Goal: Information Seeking & Learning: Learn about a topic

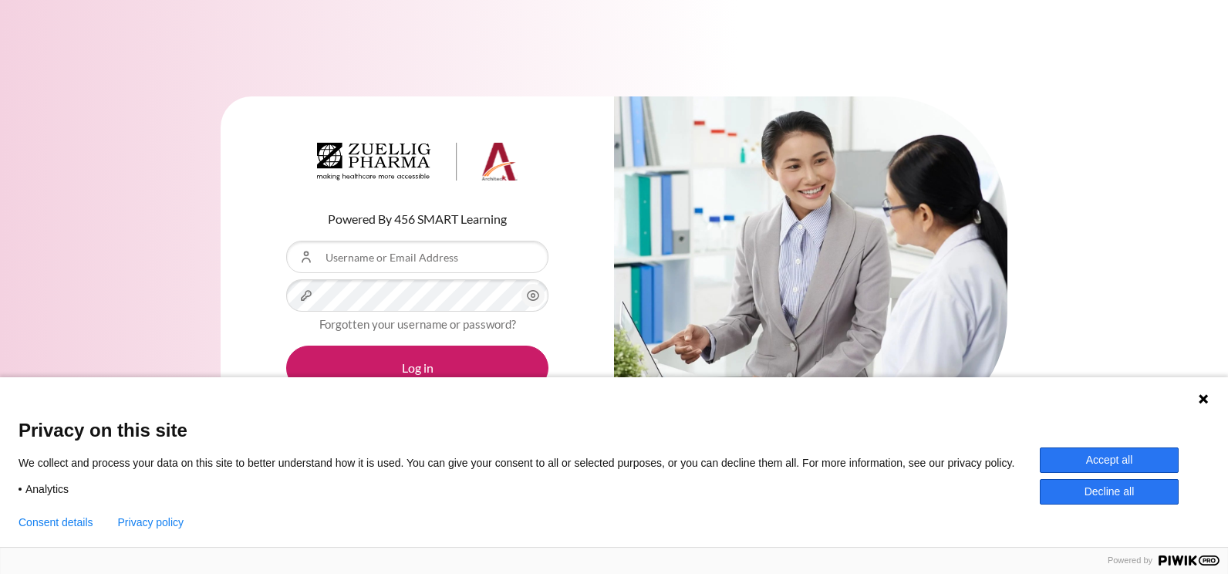
click at [1131, 454] on button "Accept all" at bounding box center [1109, 459] width 139 height 25
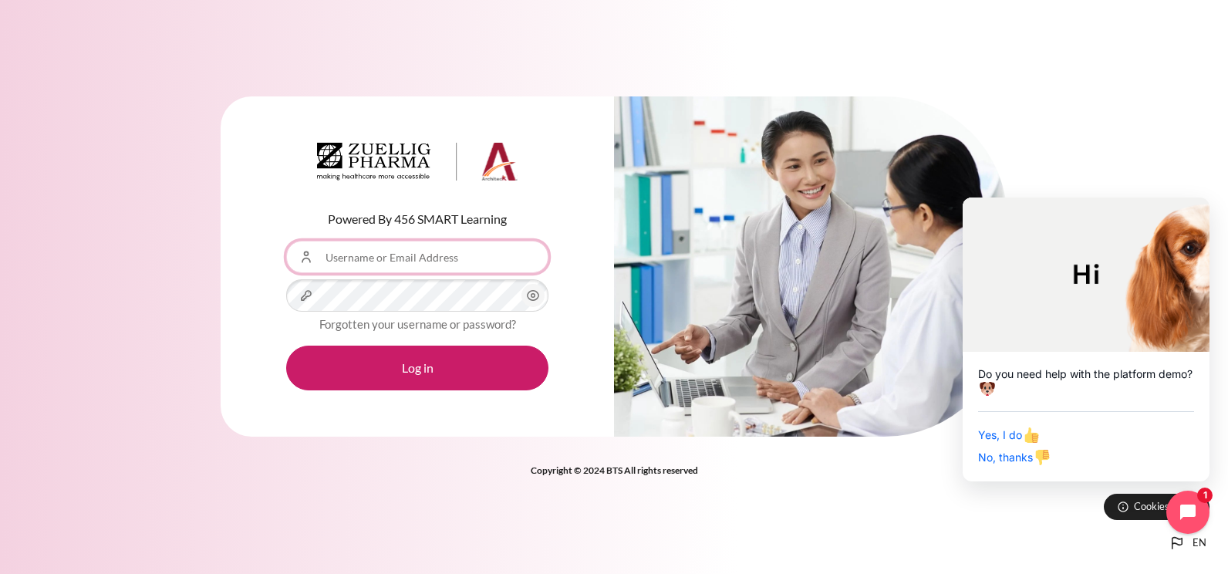
click at [364, 260] on input "Username or Email Address" at bounding box center [417, 257] width 262 height 32
type input "[EMAIL_ADDRESS][DOMAIN_NAME]"
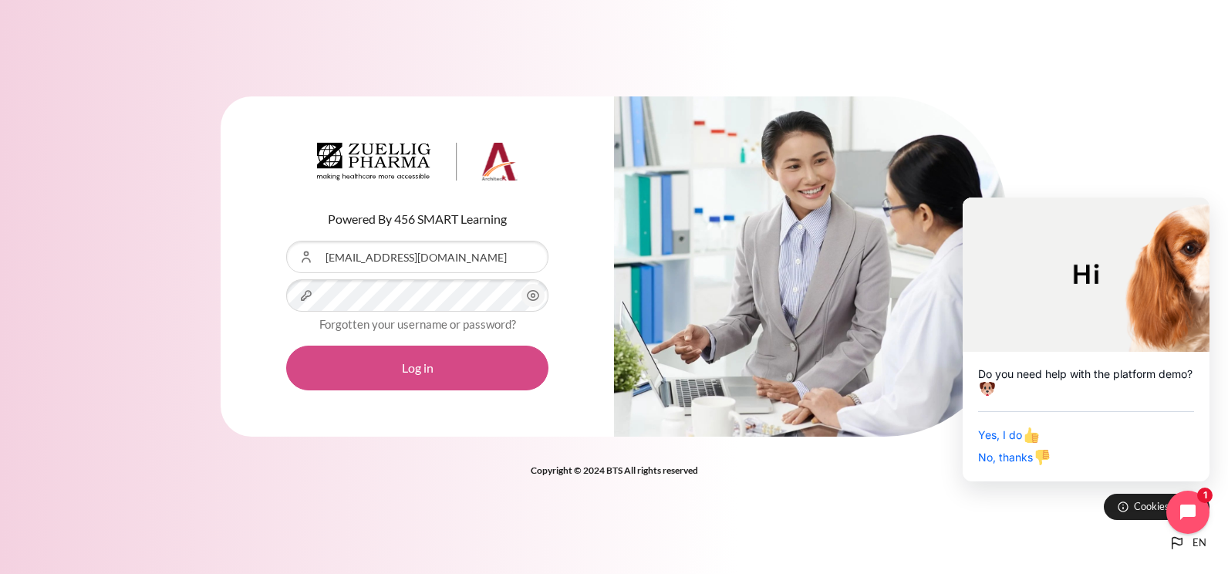
click at [440, 363] on button "Log in" at bounding box center [417, 368] width 262 height 45
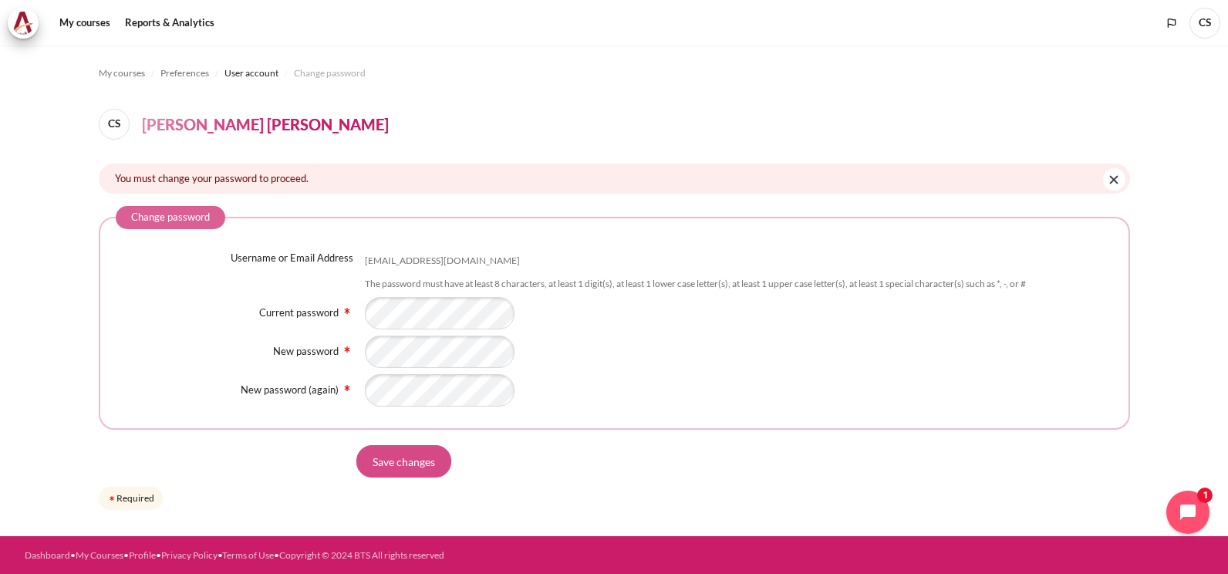
click at [402, 467] on input "Save changes" at bounding box center [403, 461] width 95 height 32
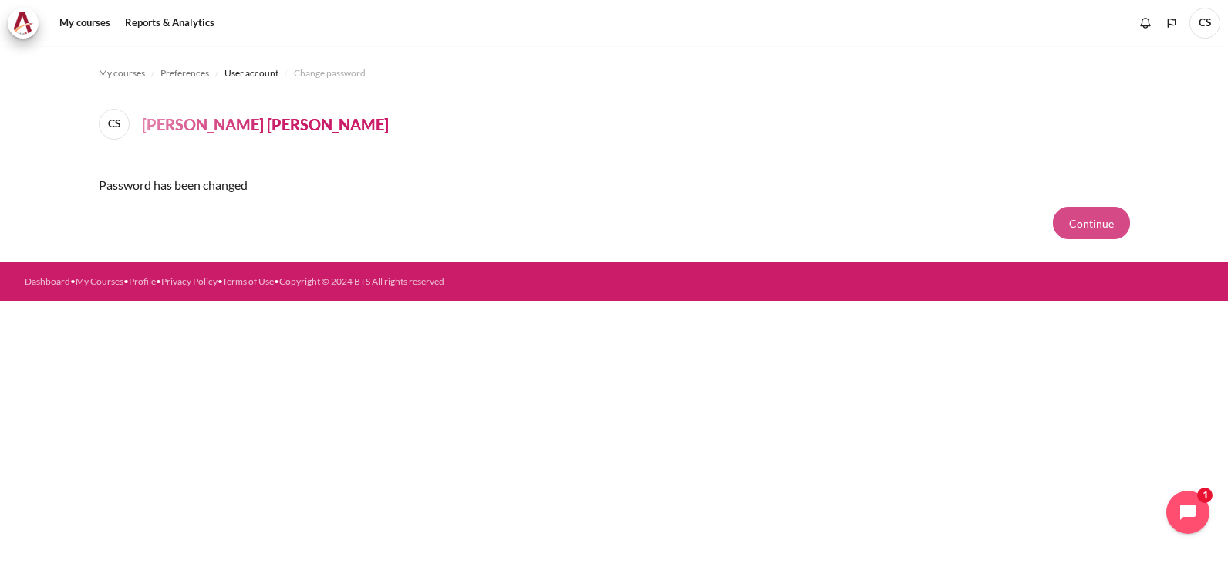
click at [1097, 221] on button "Continue" at bounding box center [1091, 223] width 77 height 32
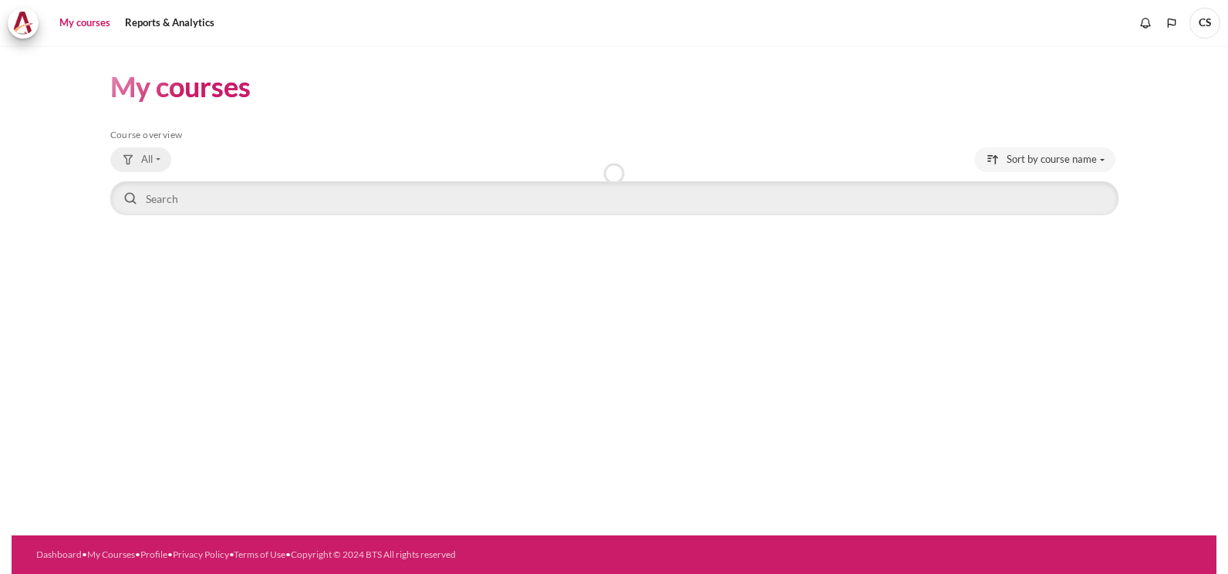
click at [157, 163] on button "All" at bounding box center [140, 159] width 61 height 25
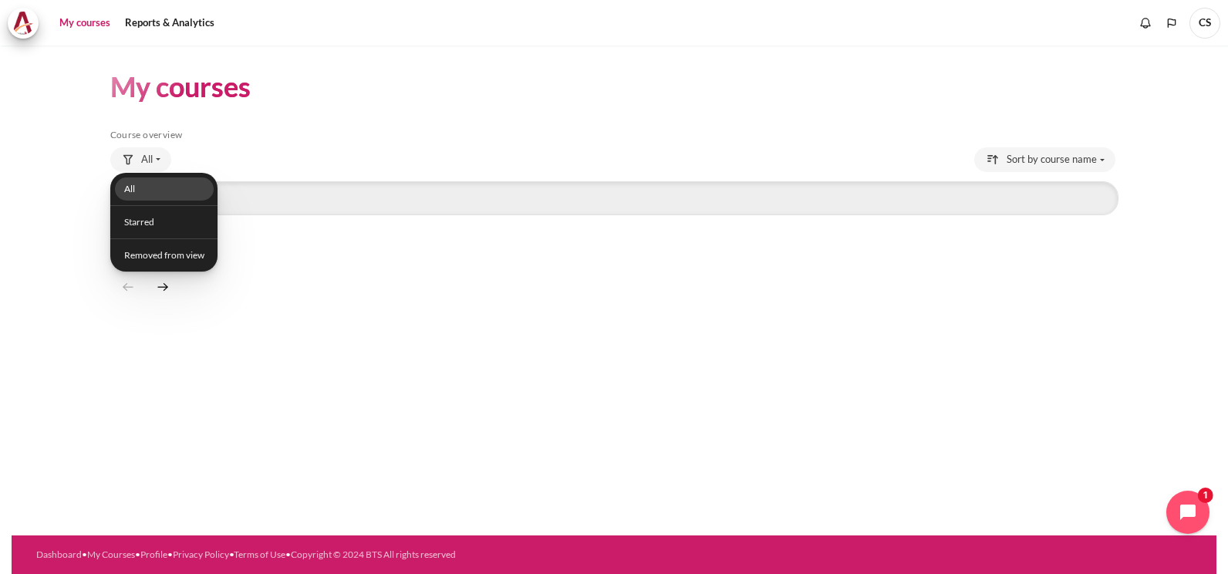
click at [150, 184] on link "All" at bounding box center [163, 189] width 99 height 24
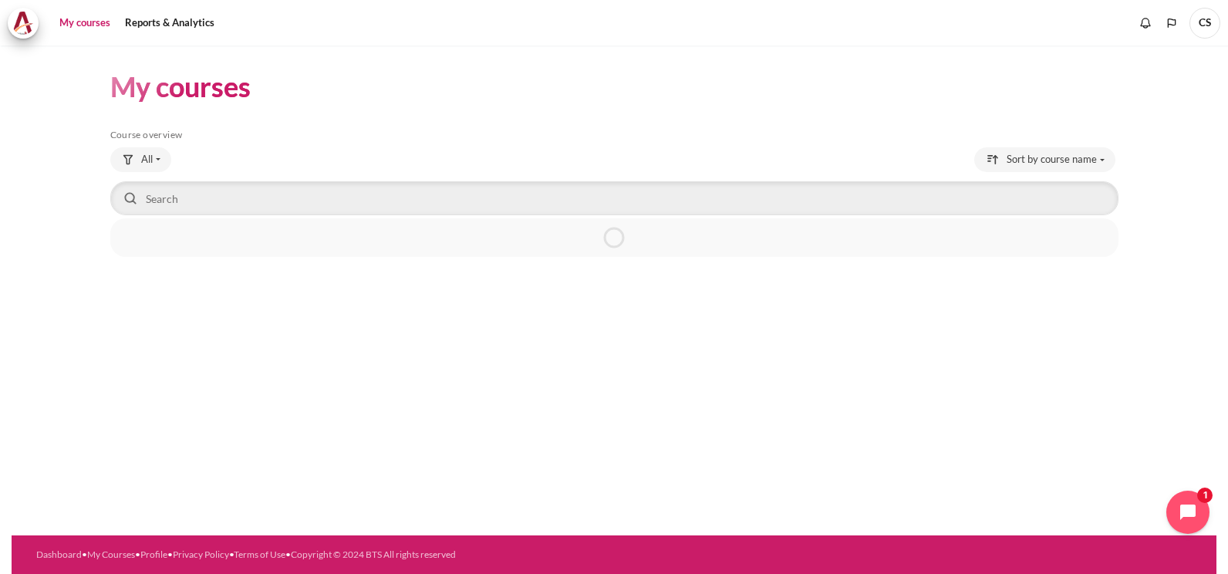
click at [89, 25] on link "My courses" at bounding box center [85, 23] width 62 height 31
click at [88, 23] on link "My courses" at bounding box center [85, 23] width 62 height 31
click at [197, 409] on span "Outward GoBeyond - Singapore Market Batch 2 ([DATE])" at bounding box center [211, 415] width 170 height 33
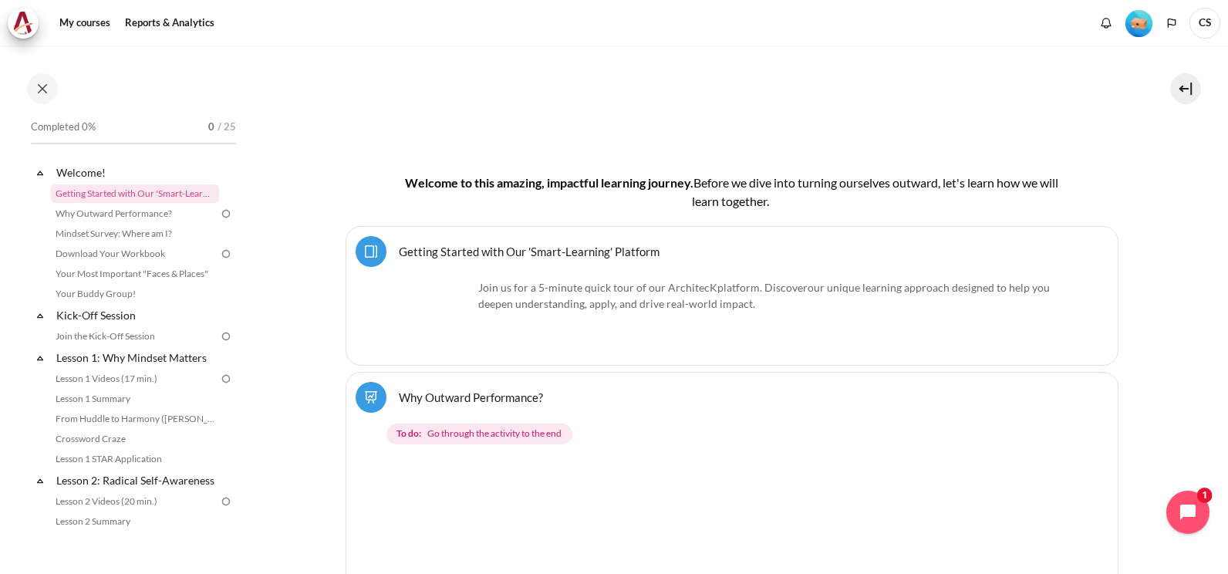
scroll to position [309, 0]
click at [613, 290] on p "Join us for a 5-minute quick tour of our ArchitecK platform. Discover our uniqu…" at bounding box center [732, 294] width 673 height 32
click at [597, 245] on link "Getting Started with Our 'Smart-Learning' Platform Page" at bounding box center [529, 249] width 261 height 15
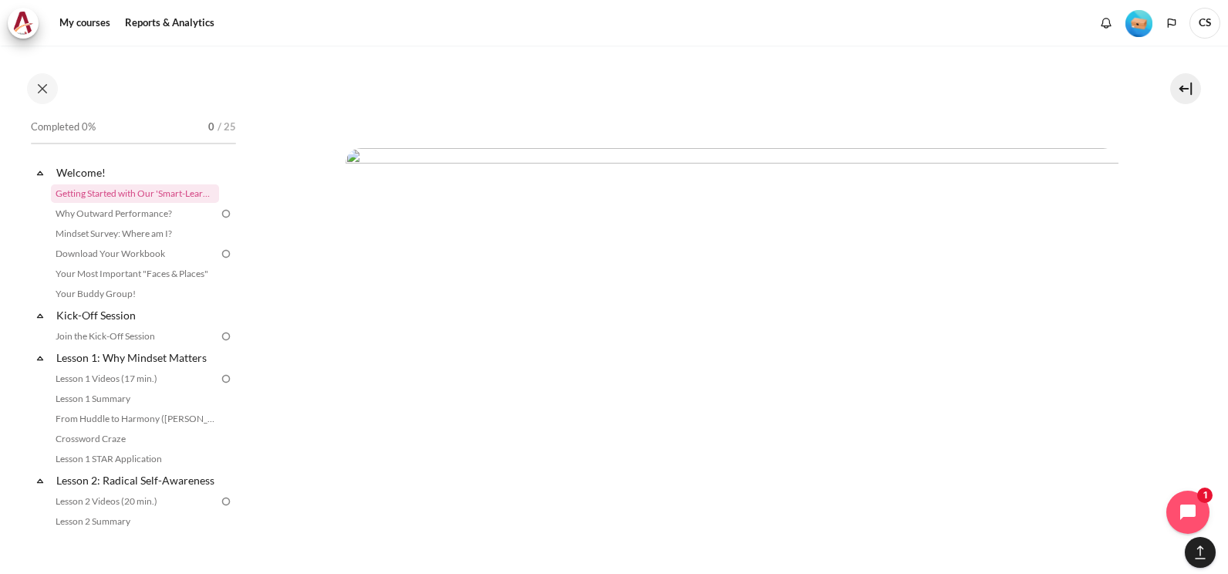
scroll to position [3843, 0]
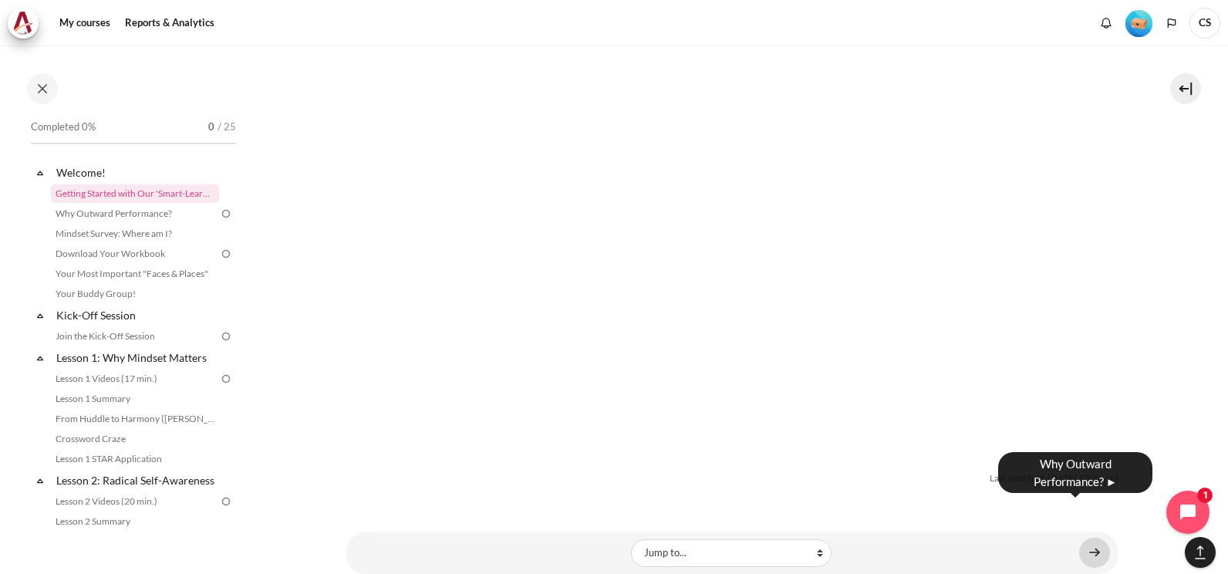
click at [1083, 538] on link "Content" at bounding box center [1094, 553] width 31 height 30
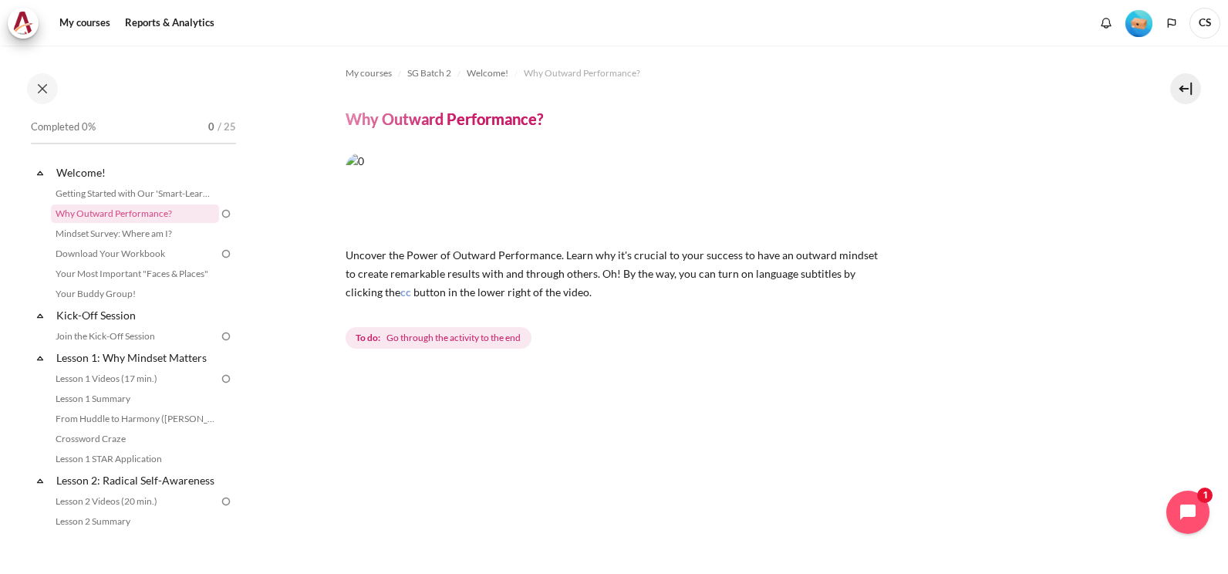
click at [660, 177] on img "Content" at bounding box center [616, 195] width 540 height 84
click at [617, 193] on img "Content" at bounding box center [616, 195] width 540 height 84
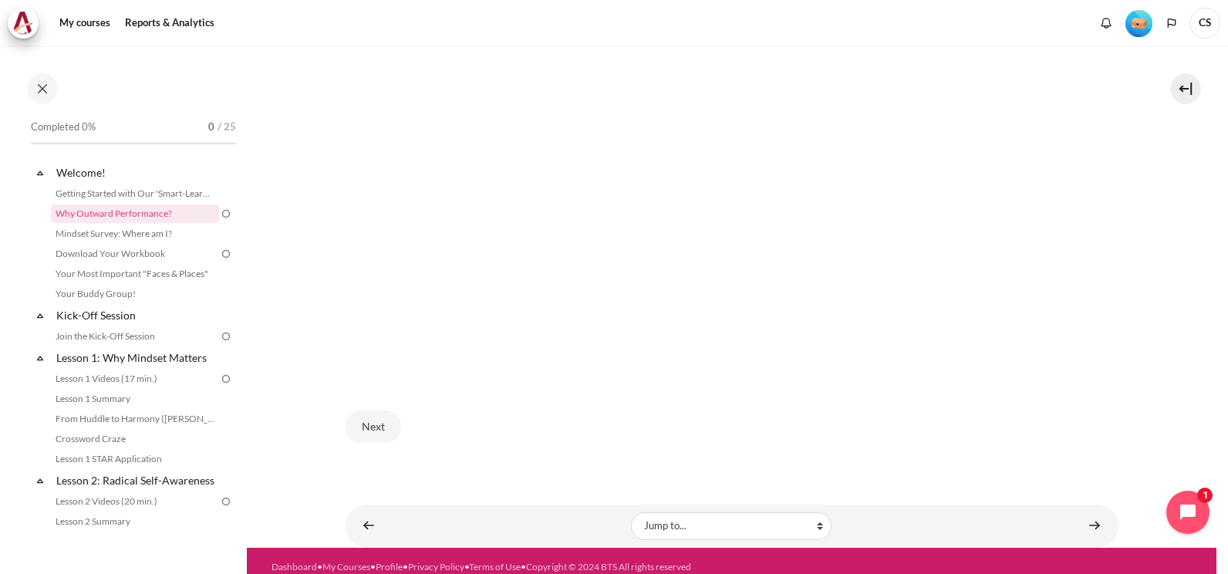
scroll to position [505, 0]
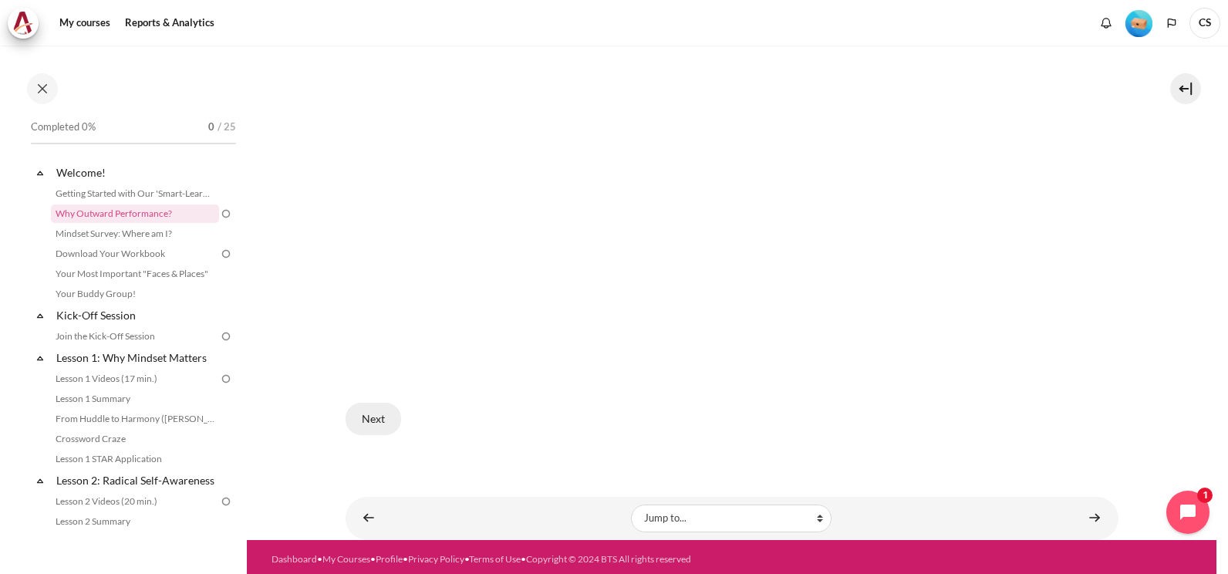
click at [365, 415] on button "Next" at bounding box center [374, 419] width 56 height 32
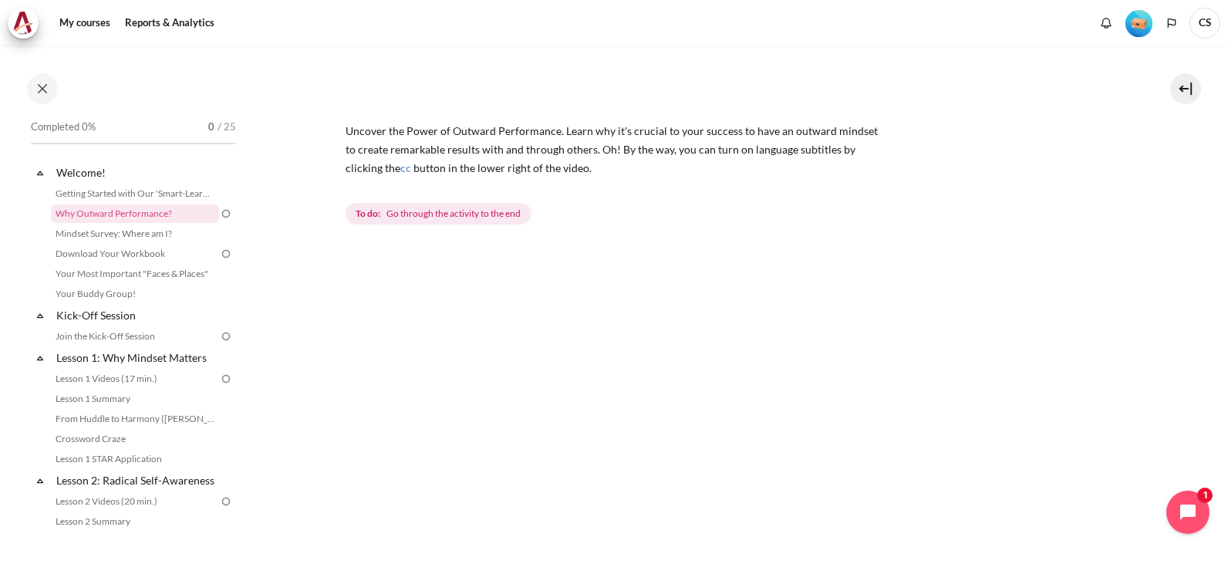
scroll to position [119, 0]
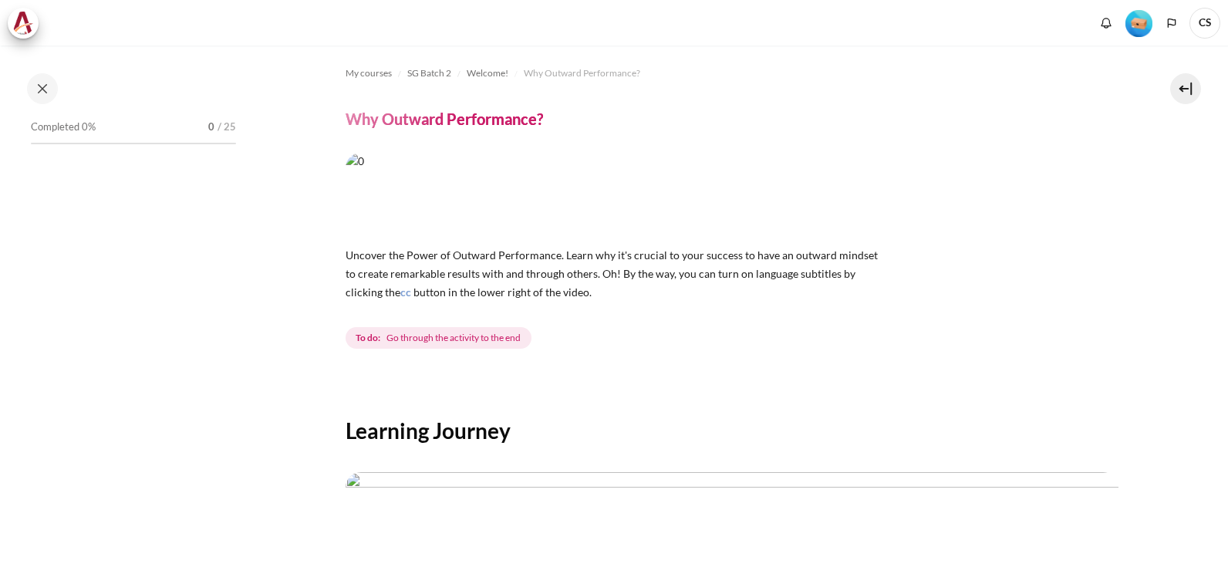
scroll to position [535, 0]
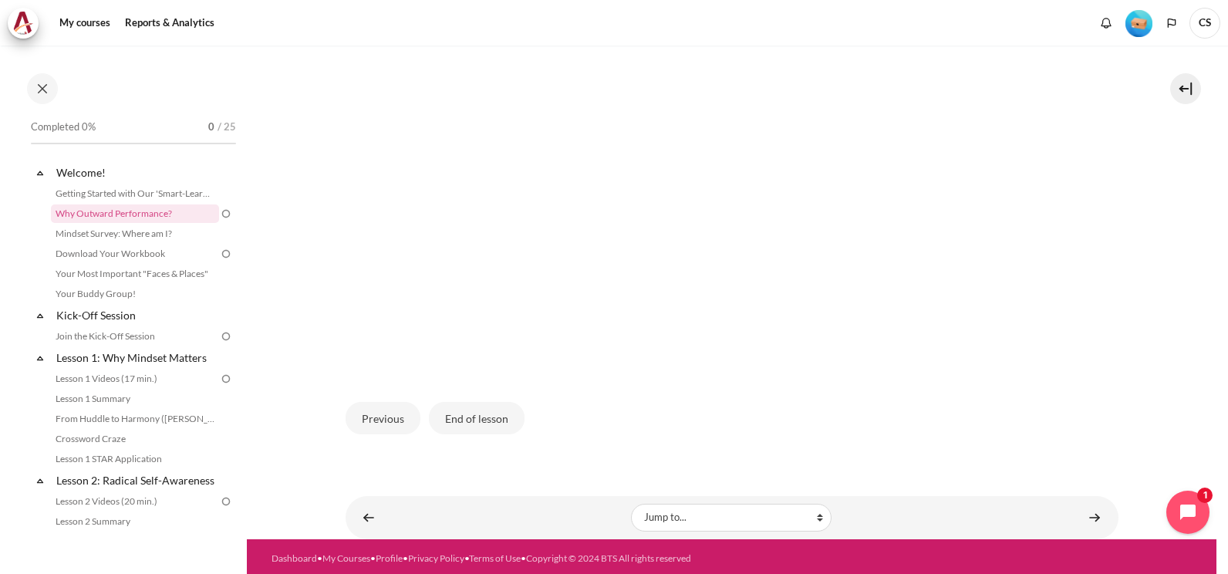
click at [220, 214] on img at bounding box center [226, 214] width 14 height 14
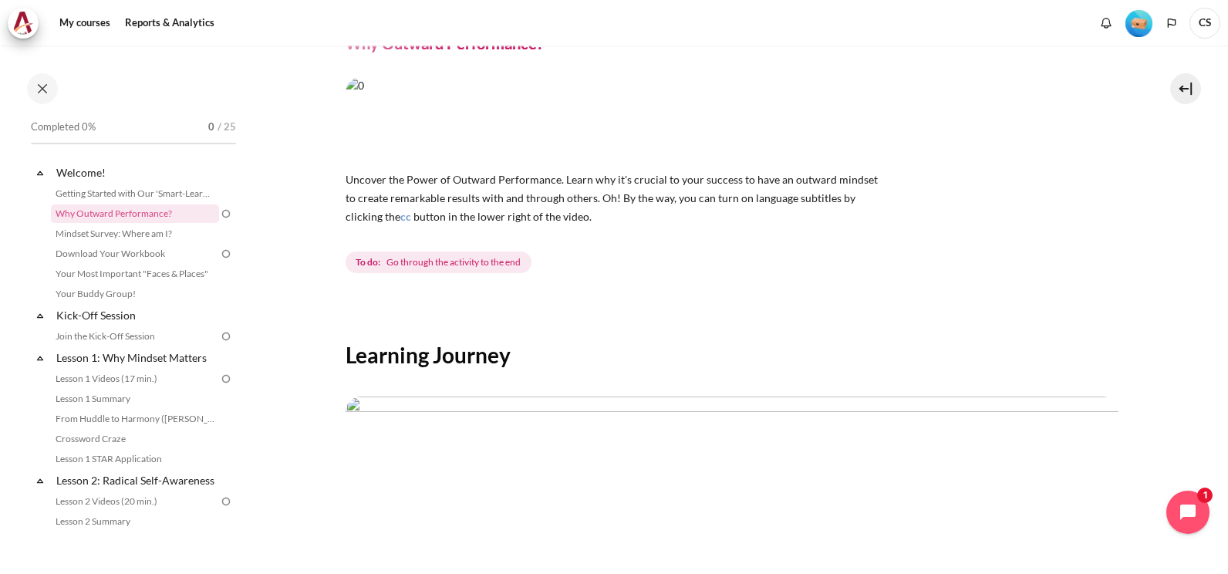
scroll to position [73, 0]
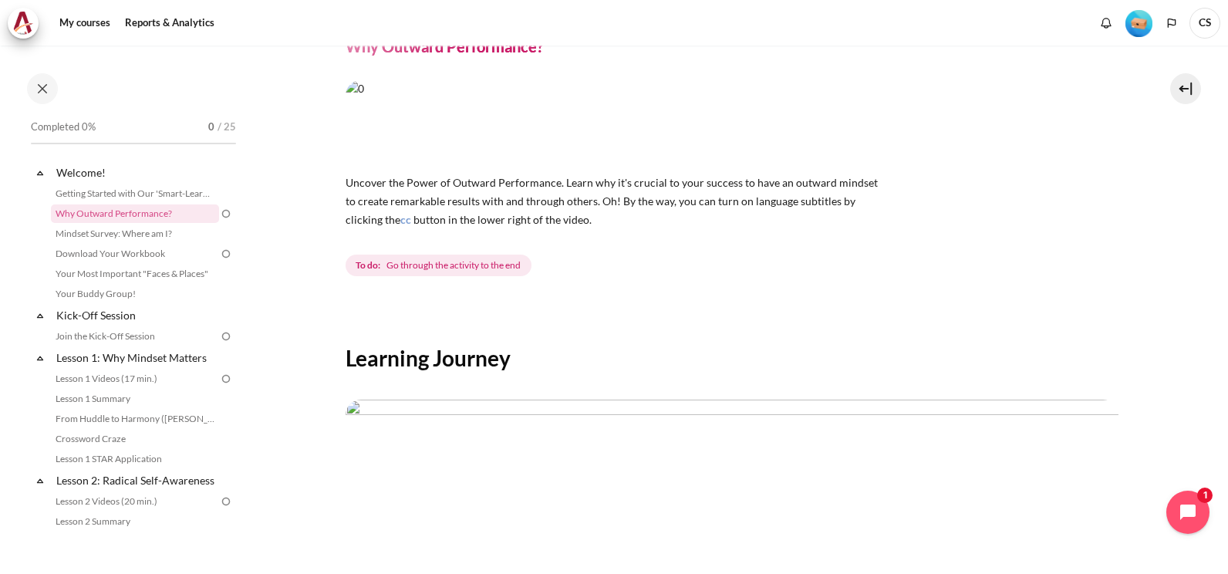
click at [385, 180] on span "Uncover the Power of Outward Performance. Learn why it's crucial to your succes…" at bounding box center [612, 201] width 532 height 50
click at [414, 126] on img "Content" at bounding box center [616, 122] width 540 height 84
click at [400, 221] on span "cc" at bounding box center [405, 219] width 11 height 13
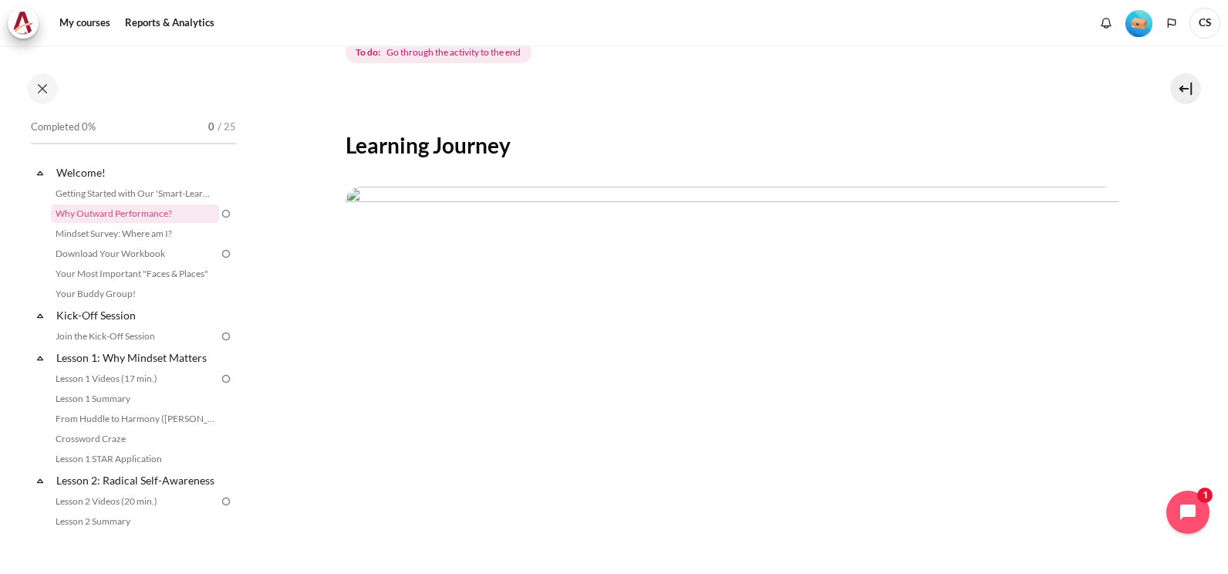
scroll to position [304, 0]
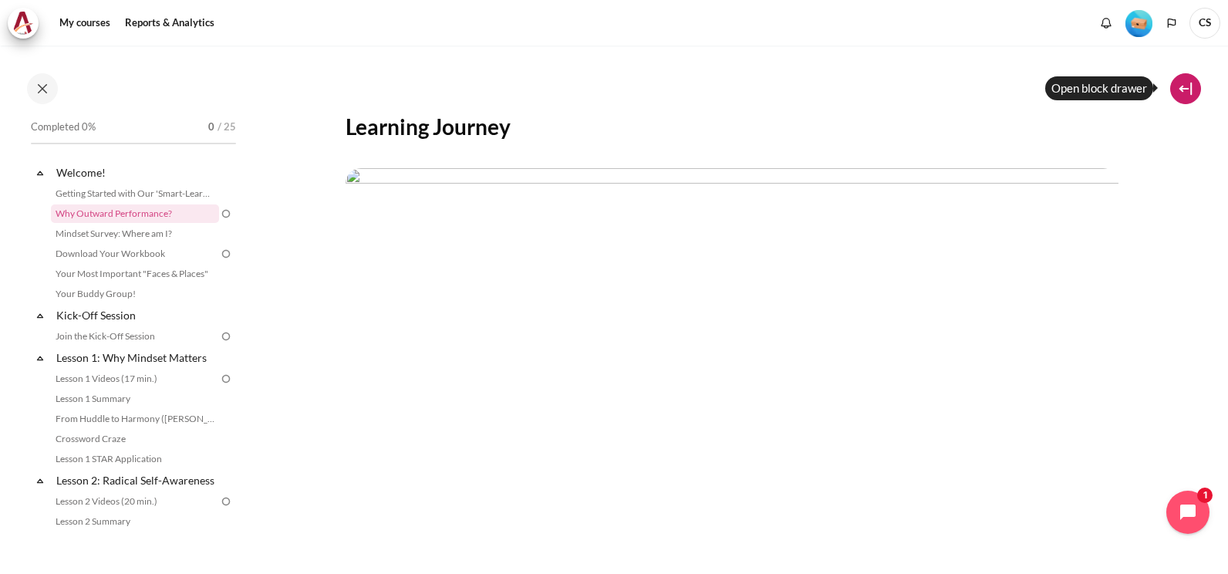
click at [1184, 88] on button at bounding box center [1185, 88] width 31 height 31
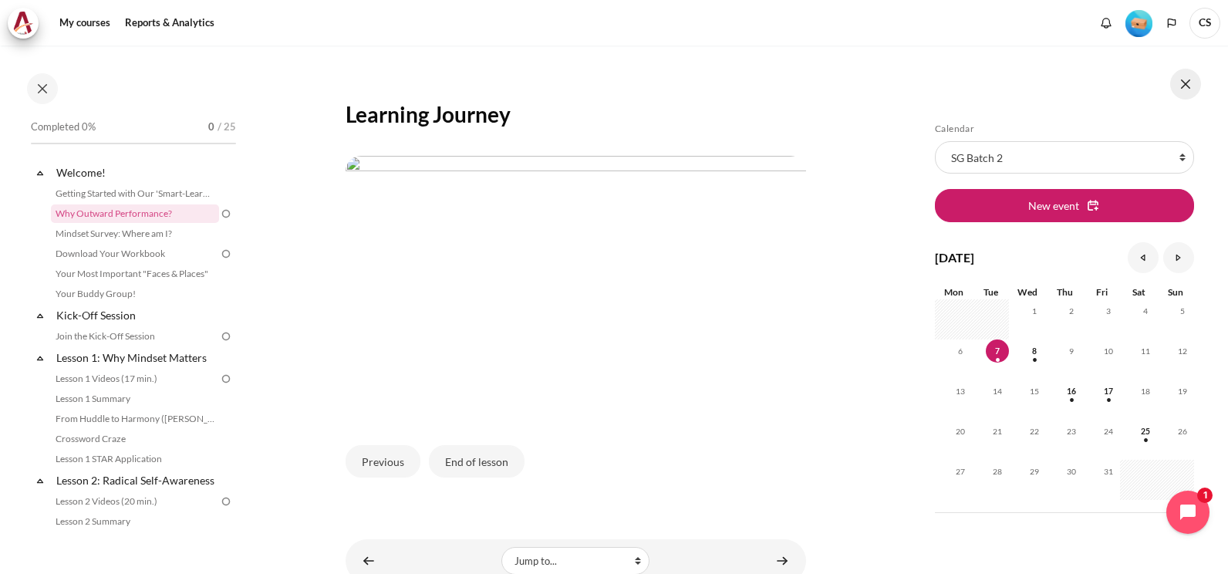
click at [1184, 88] on button at bounding box center [1185, 84] width 31 height 31
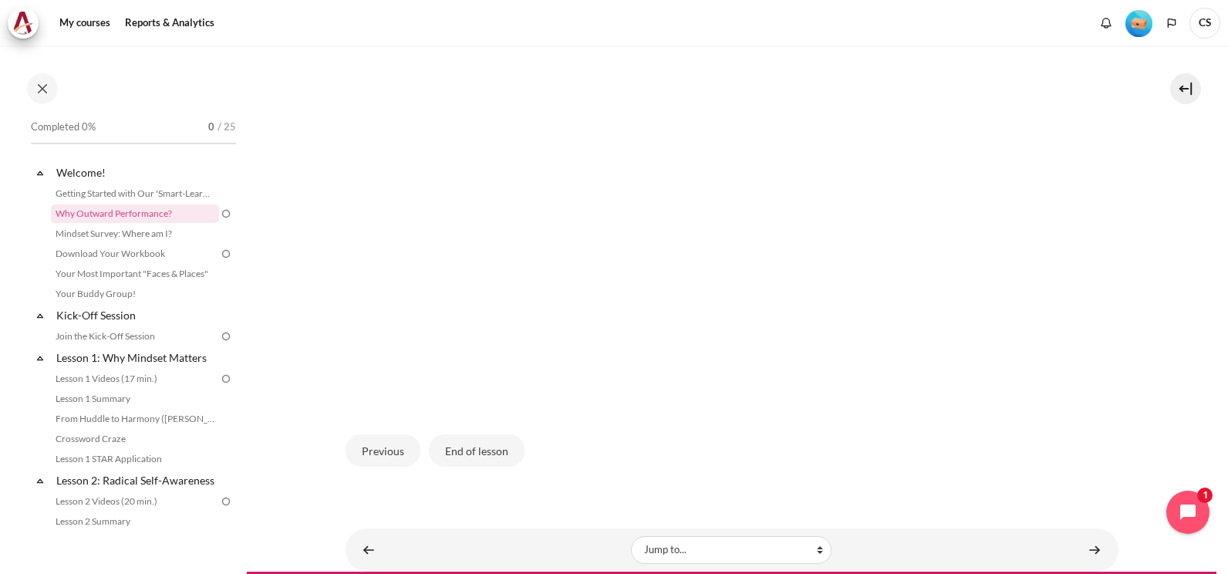
scroll to position [535, 0]
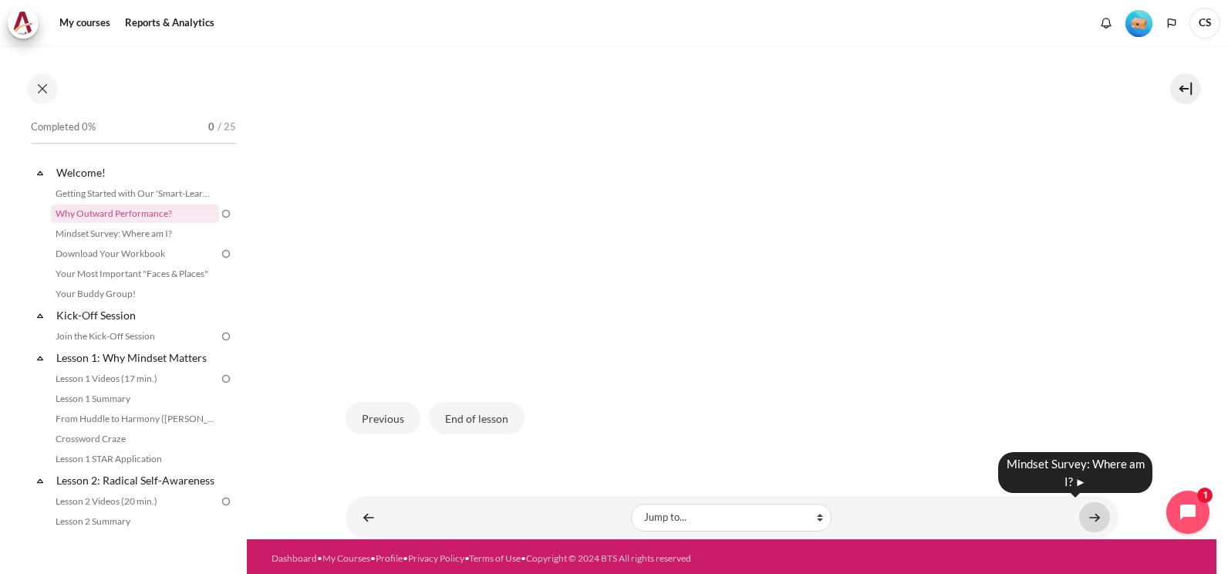
click at [1096, 516] on link "Content" at bounding box center [1094, 517] width 31 height 30
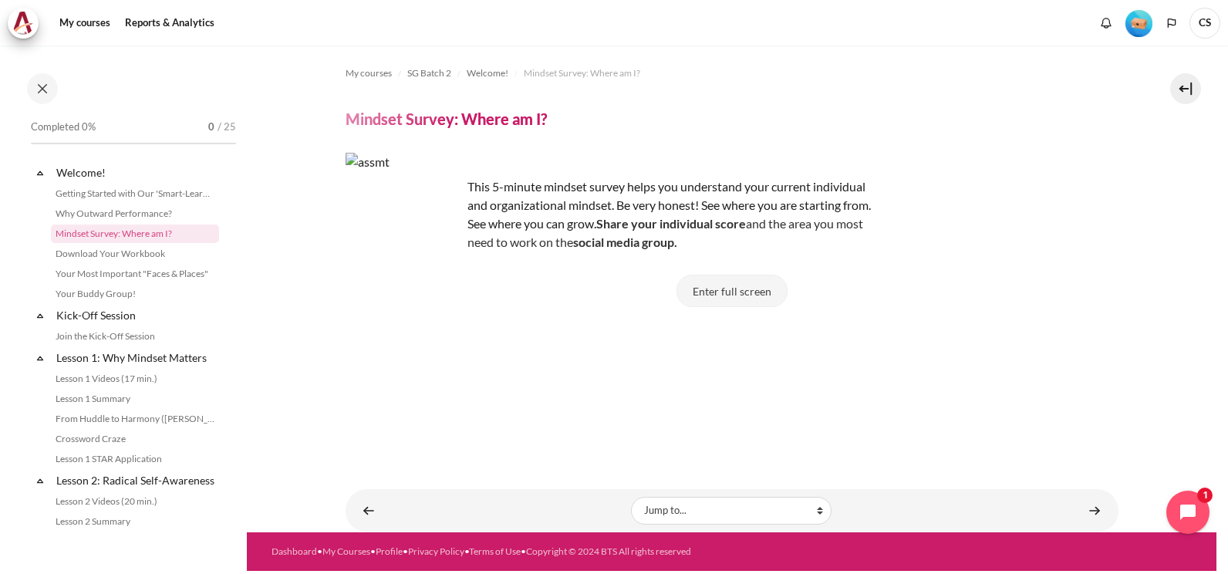
click at [727, 296] on button "Enter full screen" at bounding box center [732, 291] width 111 height 32
click at [119, 216] on link "Why Outward Performance?" at bounding box center [135, 213] width 168 height 19
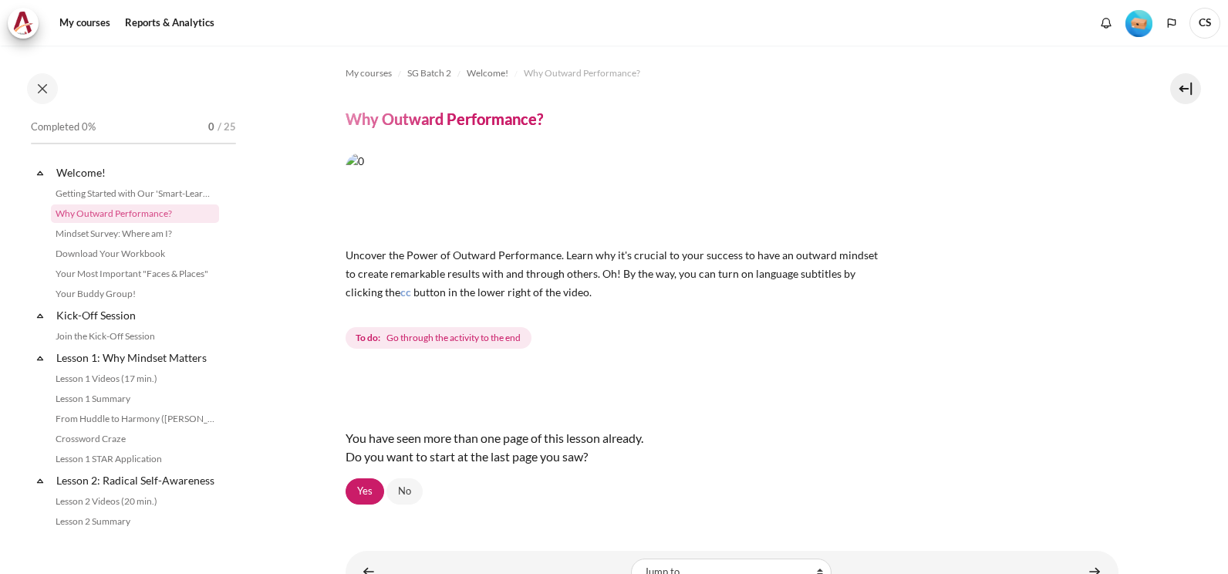
click at [599, 194] on img "Content" at bounding box center [616, 195] width 540 height 84
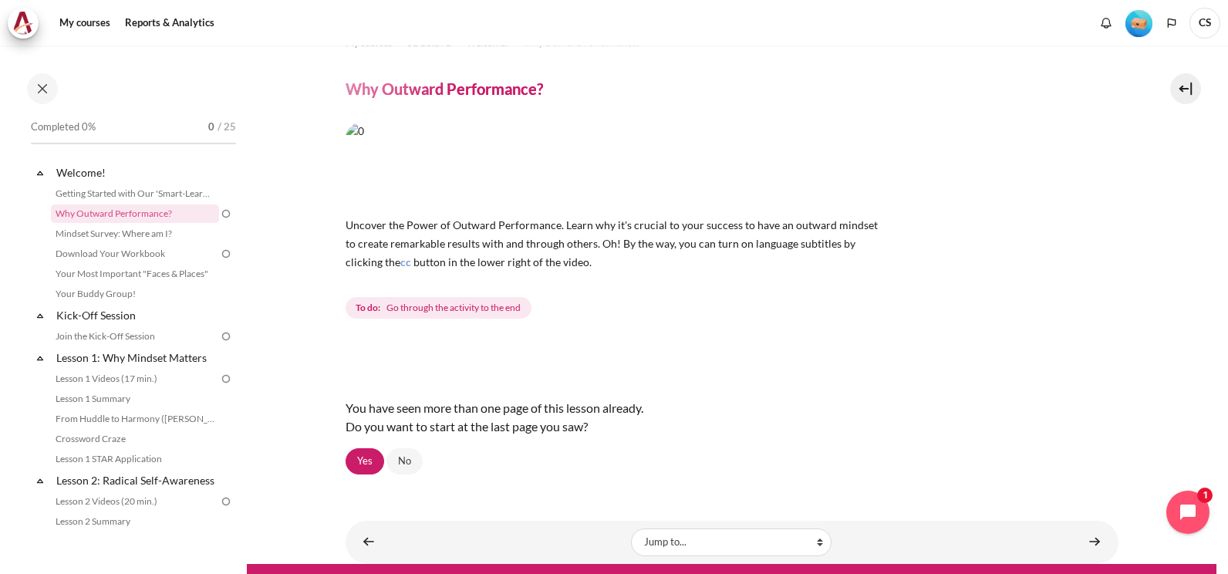
scroll to position [59, 0]
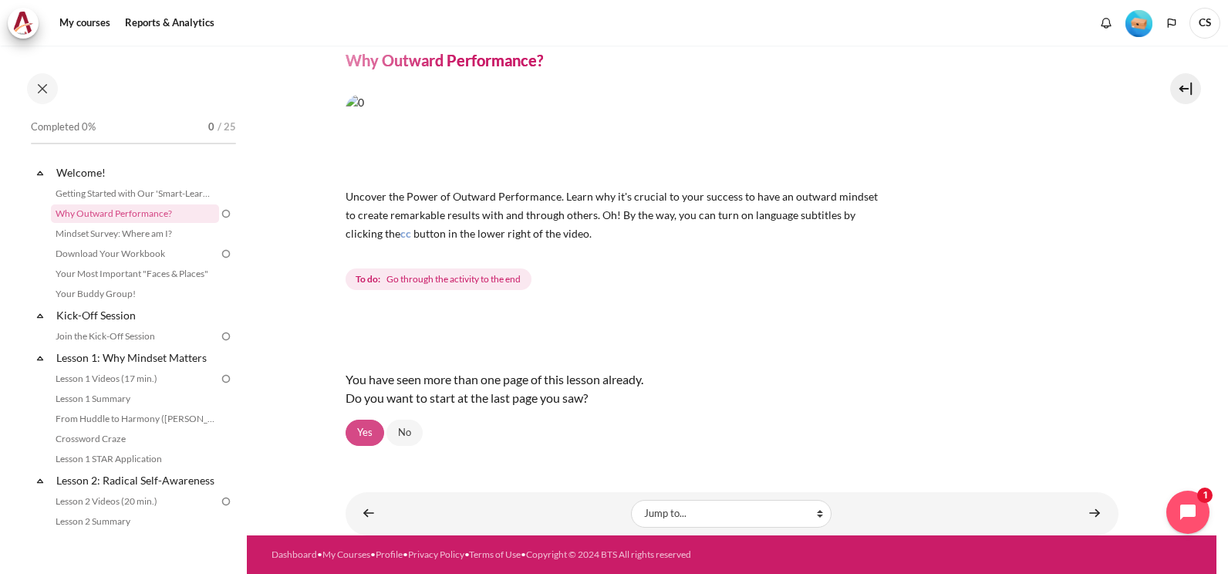
click at [362, 433] on link "Yes" at bounding box center [365, 433] width 39 height 26
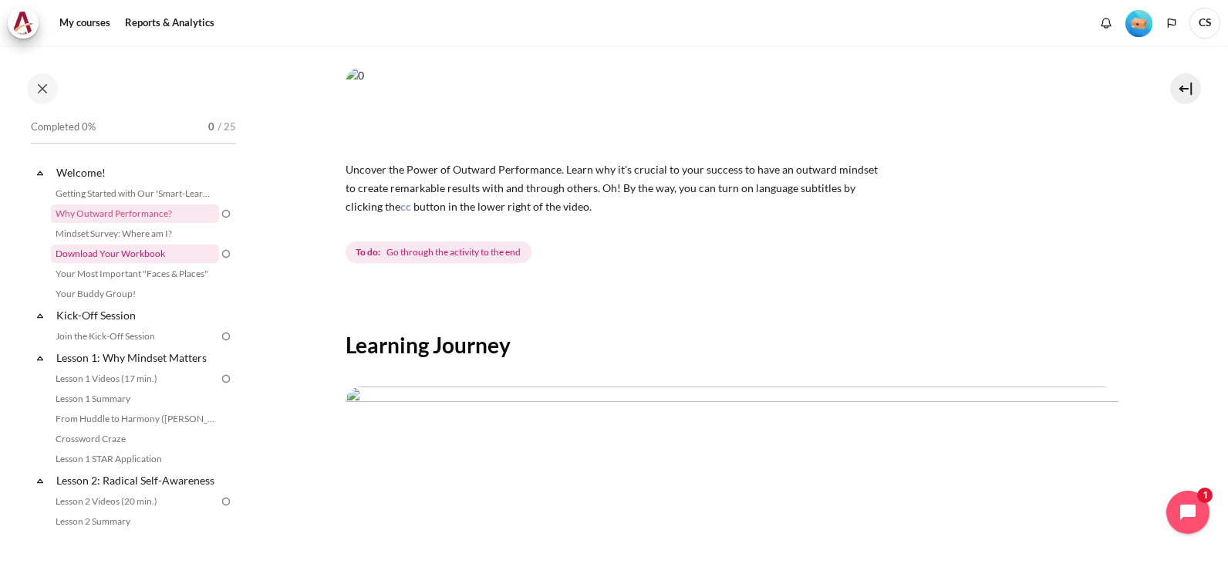
scroll to position [77, 0]
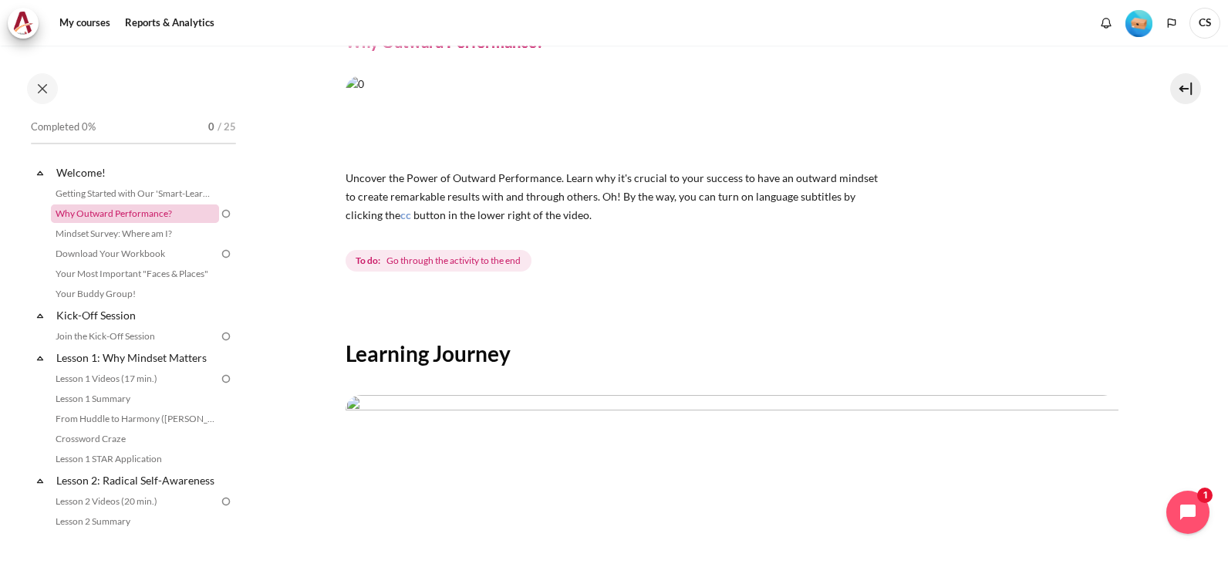
click at [138, 216] on link "Why Outward Performance?" at bounding box center [135, 213] width 168 height 19
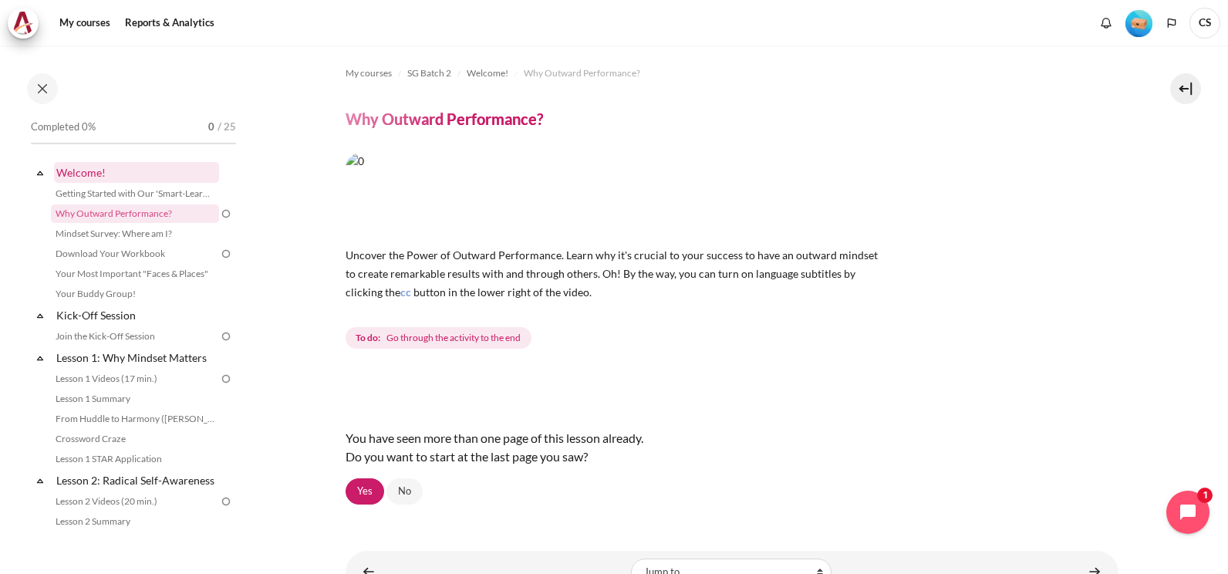
click at [104, 173] on link "Welcome!" at bounding box center [136, 172] width 165 height 21
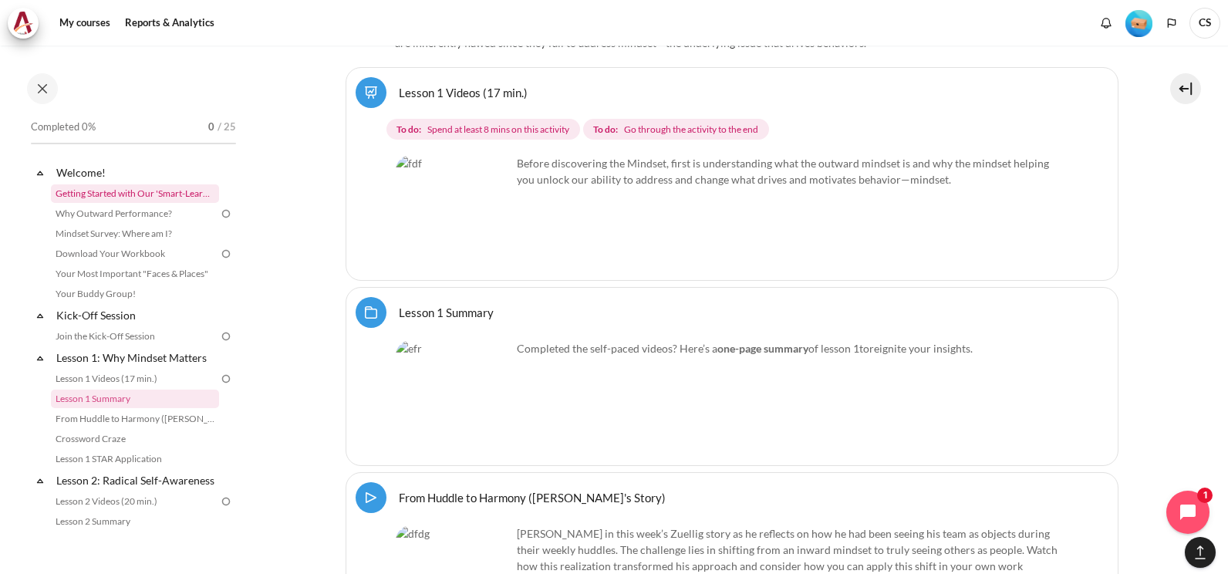
click at [136, 191] on link "Getting Started with Our 'Smart-Learning' Platform" at bounding box center [135, 193] width 168 height 19
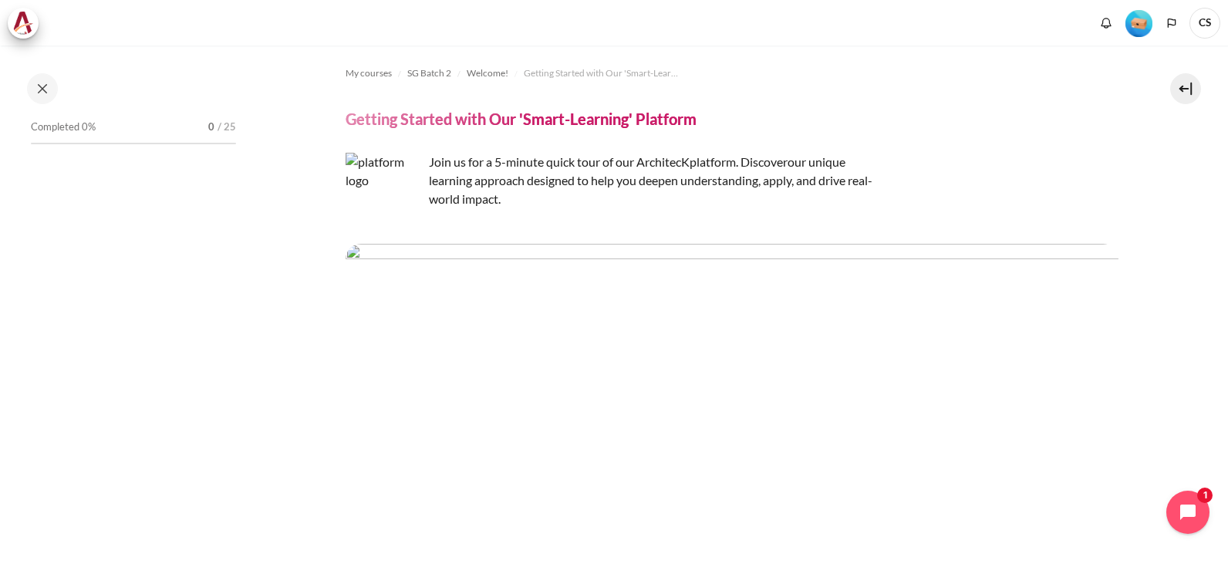
click at [680, 298] on img "Content" at bounding box center [732, 304] width 773 height 121
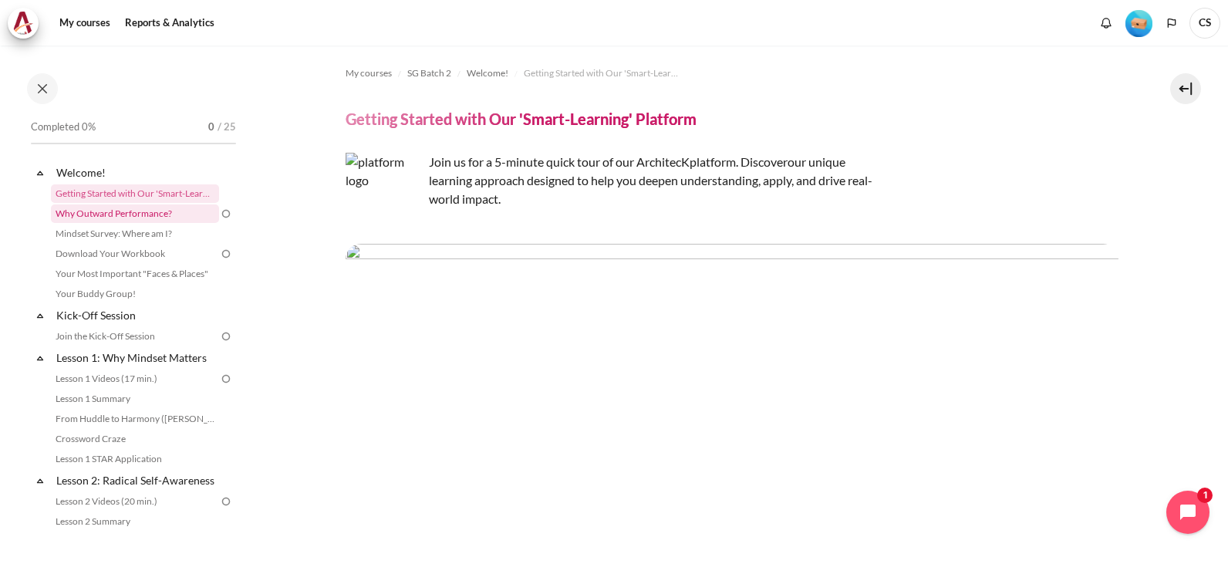
click at [144, 214] on link "Why Outward Performance?" at bounding box center [135, 213] width 168 height 19
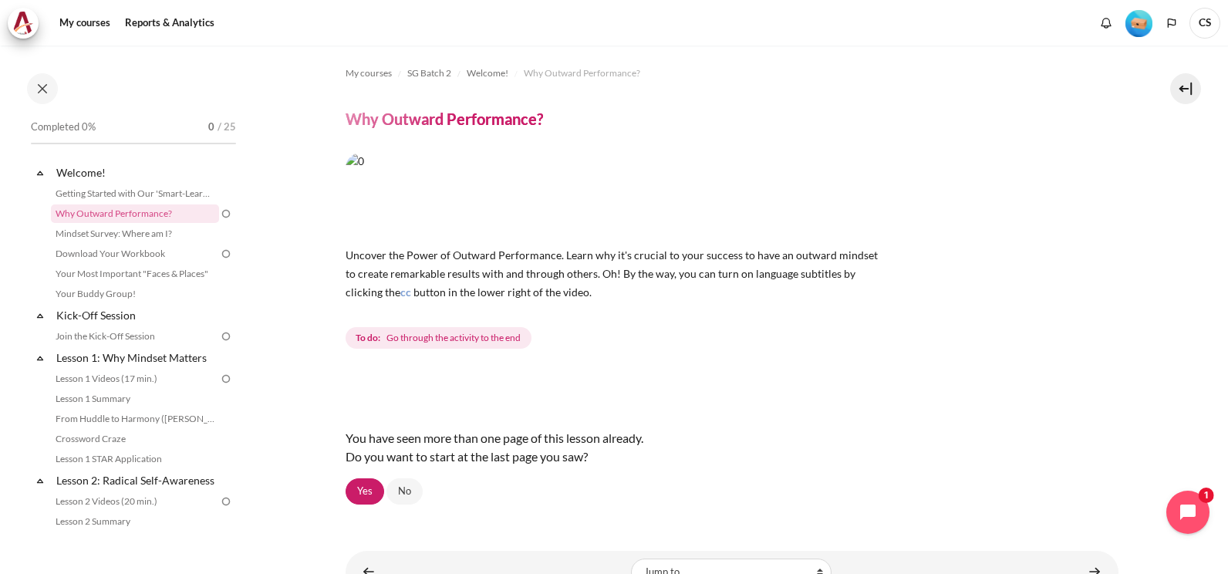
scroll to position [59, 0]
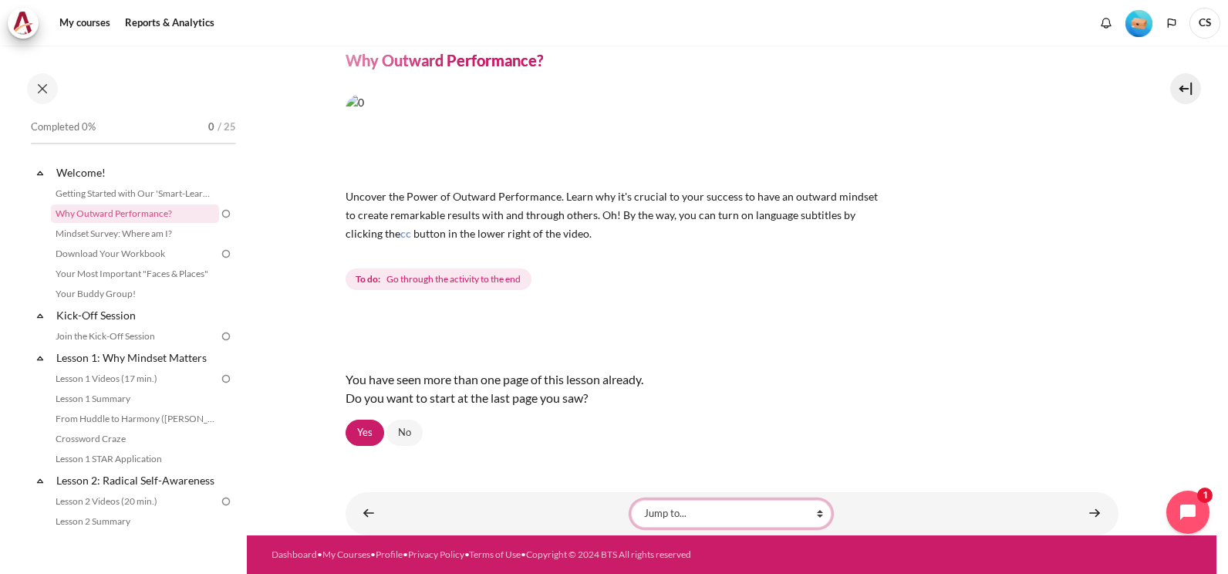
click at [797, 521] on select "Jump to... Getting Started with Our 'Smart-Learning' Platform Mindset Survey: W…" at bounding box center [731, 514] width 201 height 28
click at [1085, 308] on div "My courses SG Batch 2 Welcome! Why Outward Performance? Why Outward Performance…" at bounding box center [732, 228] width 773 height 482
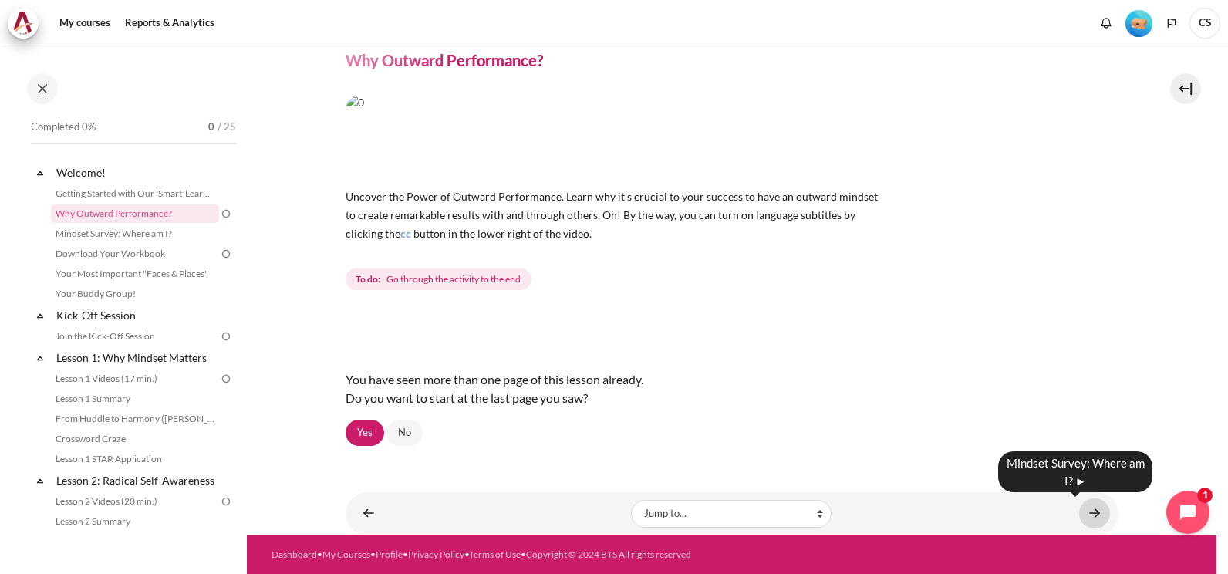
click at [1084, 512] on link "Content" at bounding box center [1094, 513] width 31 height 30
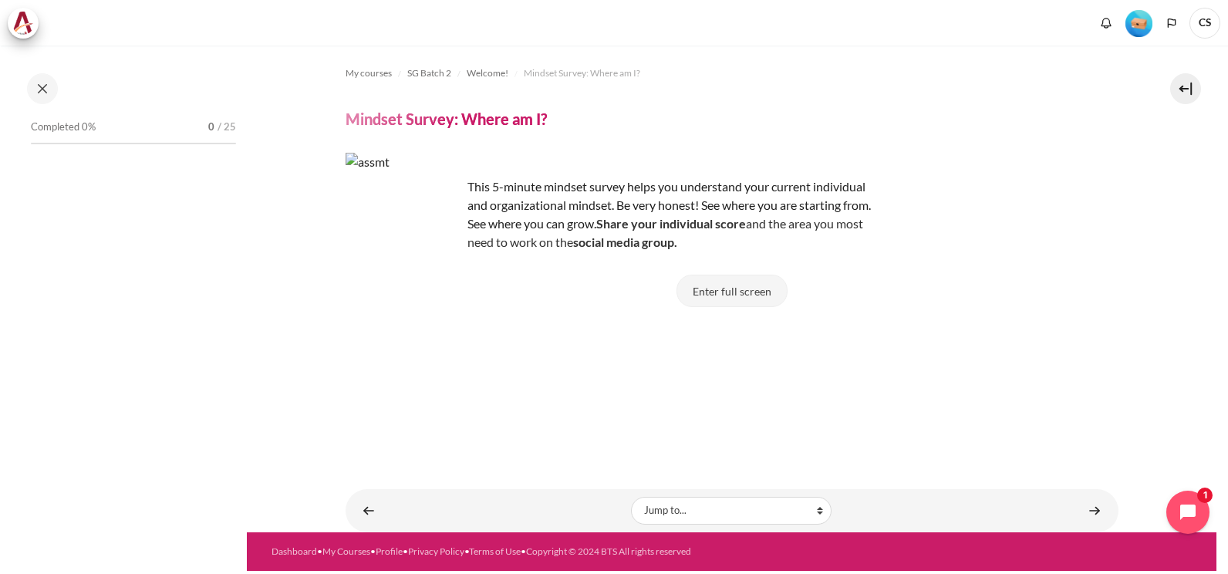
click at [723, 287] on button "Enter full screen" at bounding box center [732, 291] width 111 height 32
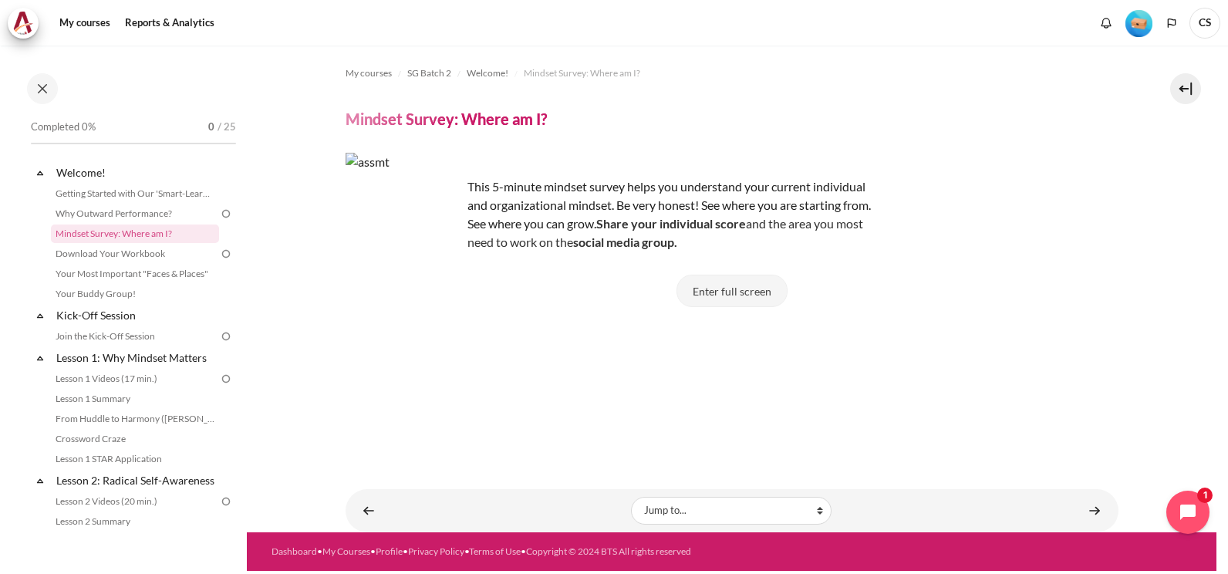
click at [734, 288] on button "Enter full screen" at bounding box center [732, 291] width 111 height 32
click at [737, 299] on button "Enter full screen" at bounding box center [732, 291] width 111 height 32
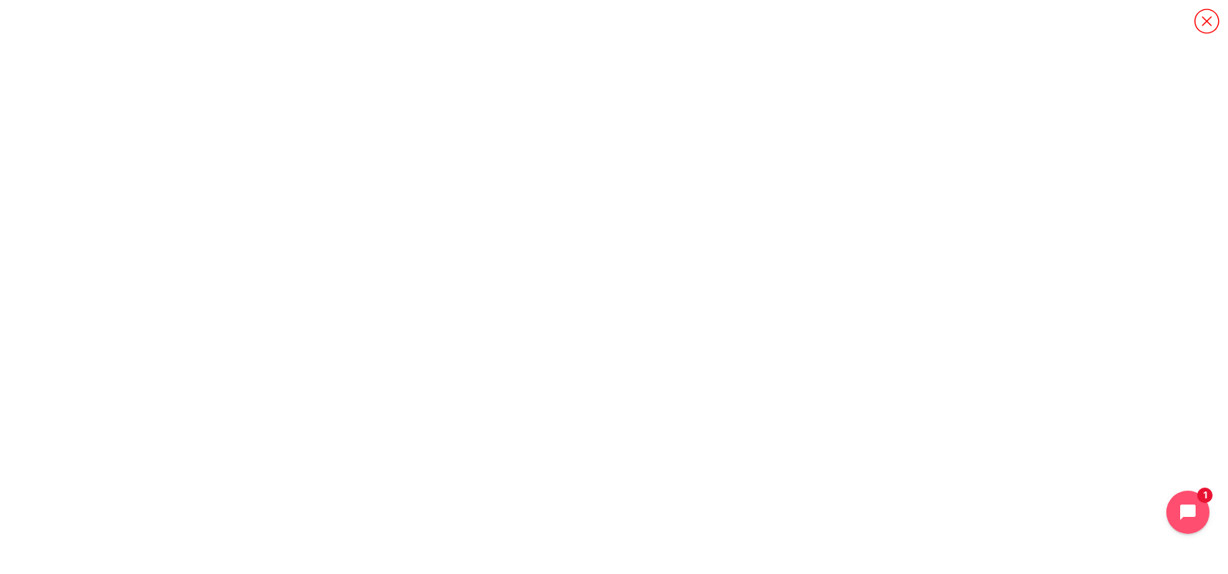
click at [1203, 19] on icon "Content" at bounding box center [1206, 21] width 27 height 27
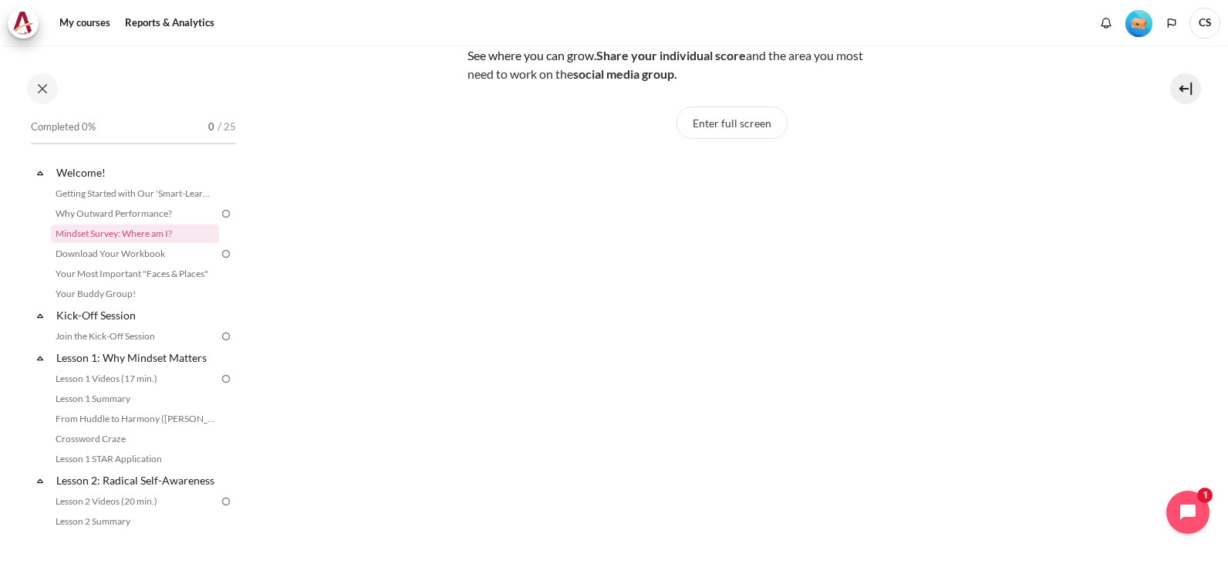
scroll to position [390, 0]
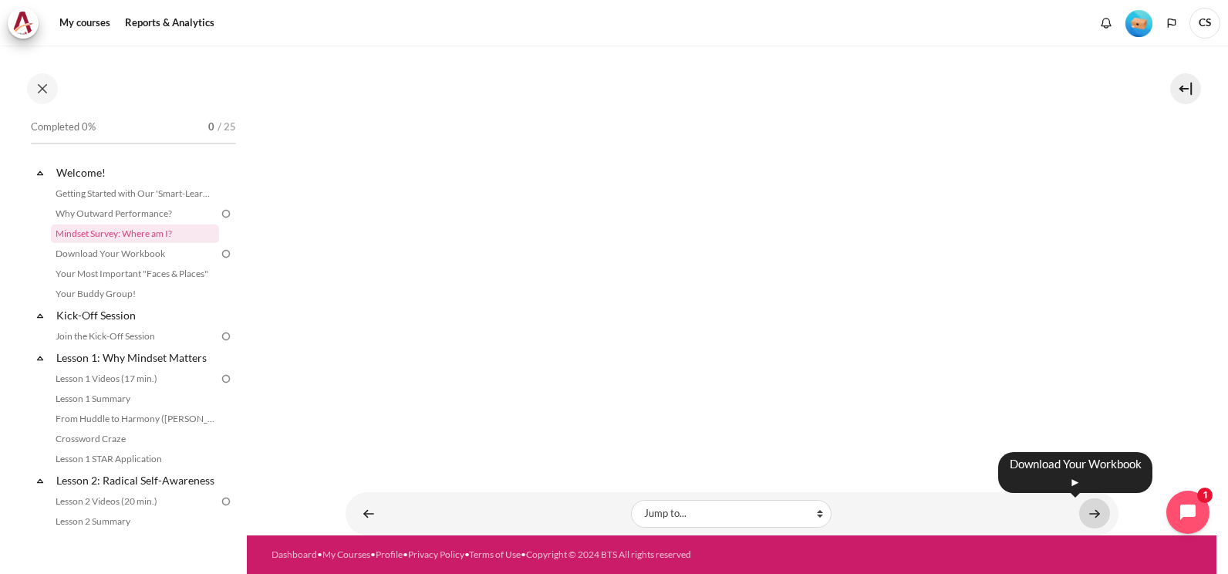
click at [1084, 511] on link "Content" at bounding box center [1094, 513] width 31 height 30
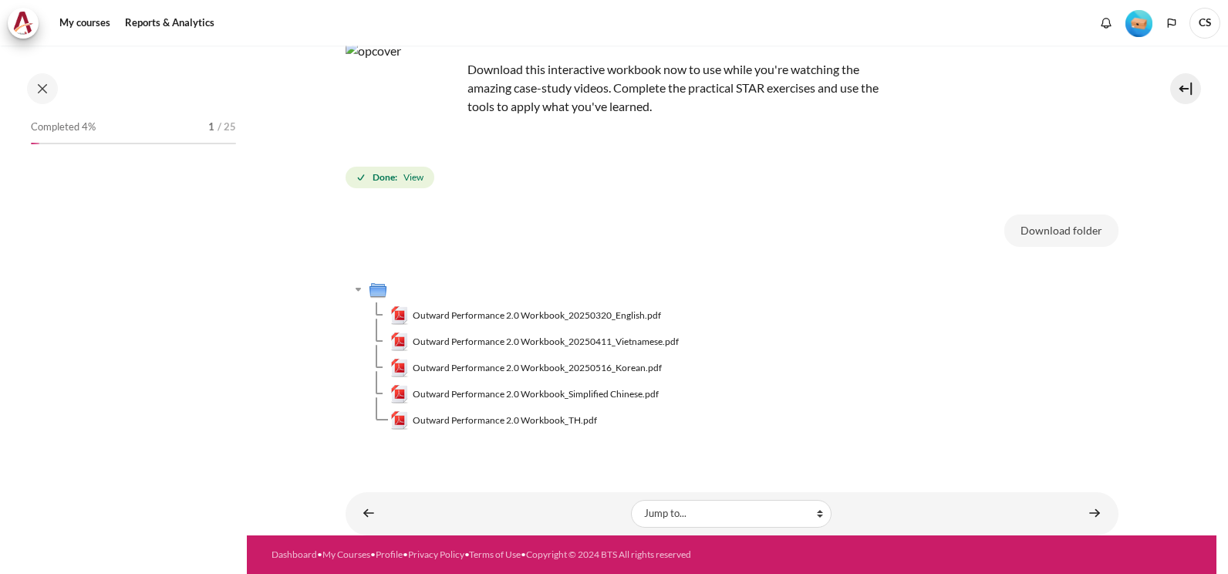
scroll to position [117, 0]
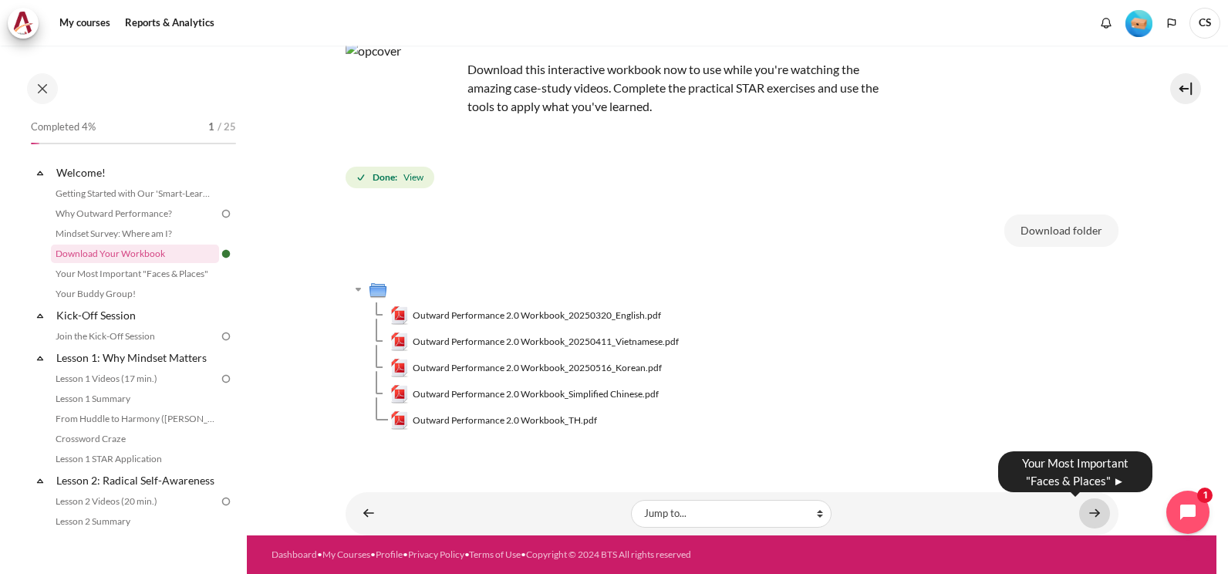
click at [1091, 508] on link "Content" at bounding box center [1094, 513] width 31 height 30
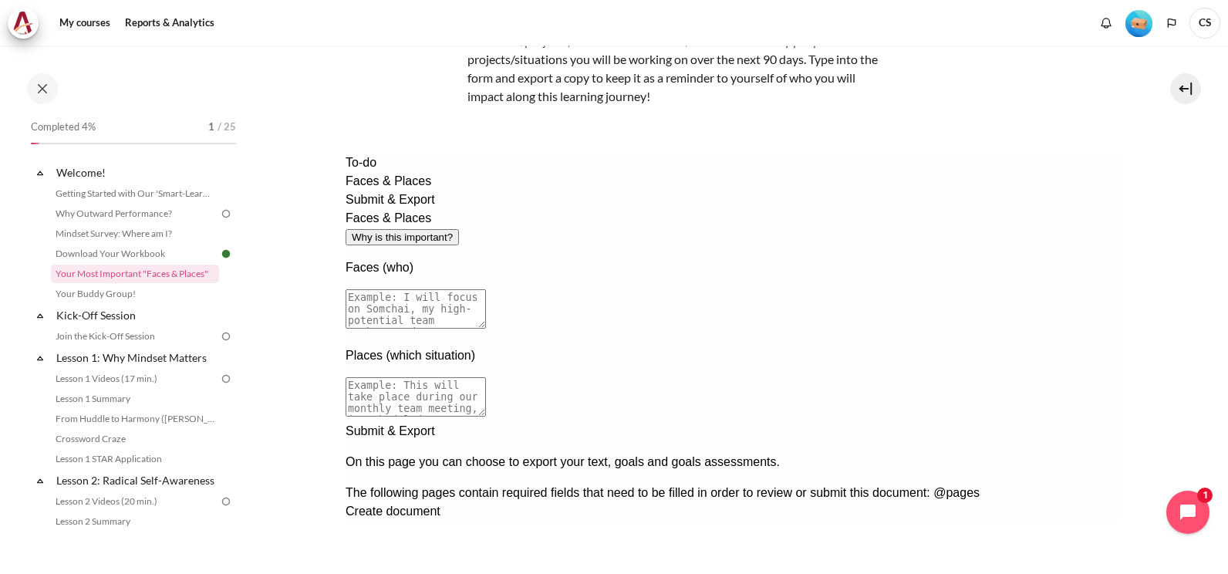
scroll to position [154, 0]
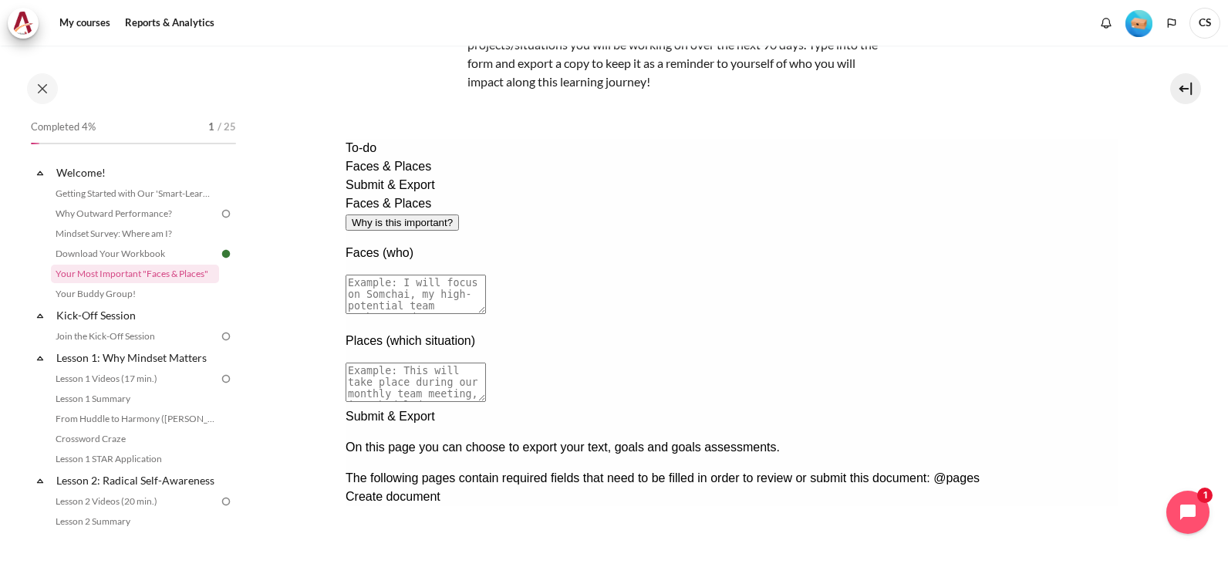
click at [485, 275] on textarea at bounding box center [415, 294] width 140 height 39
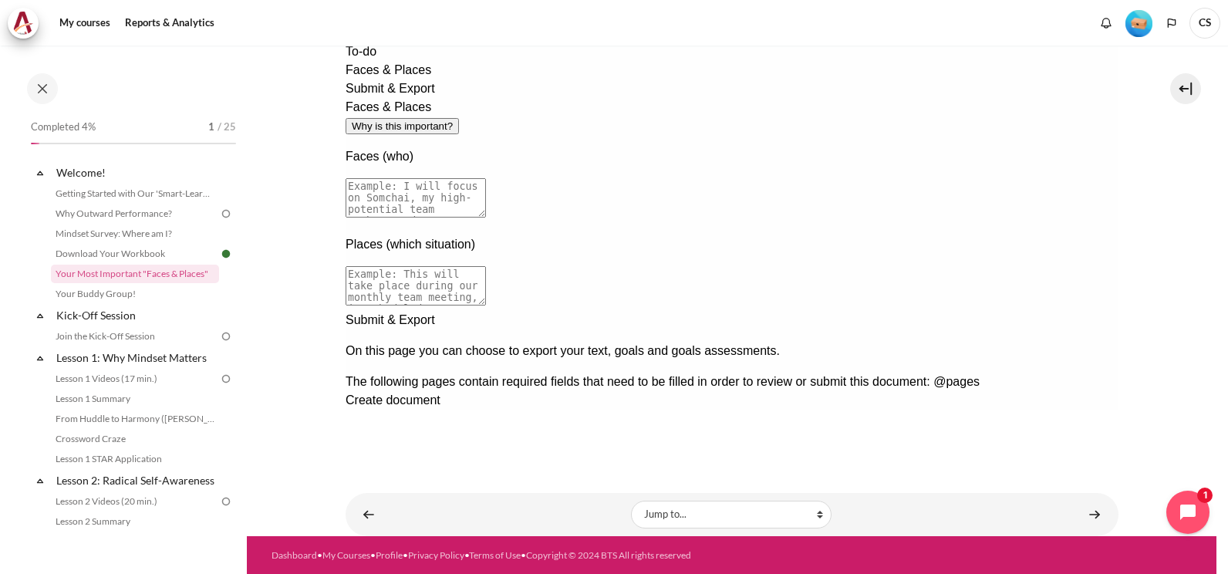
scroll to position [251, 0]
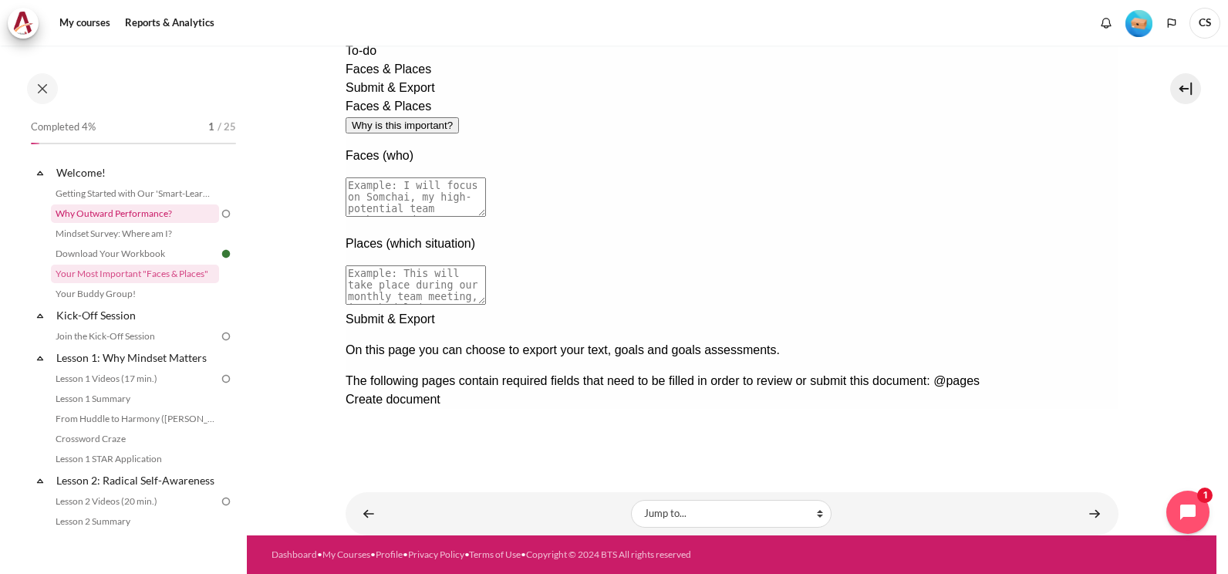
click at [142, 211] on link "Why Outward Performance?" at bounding box center [135, 213] width 168 height 19
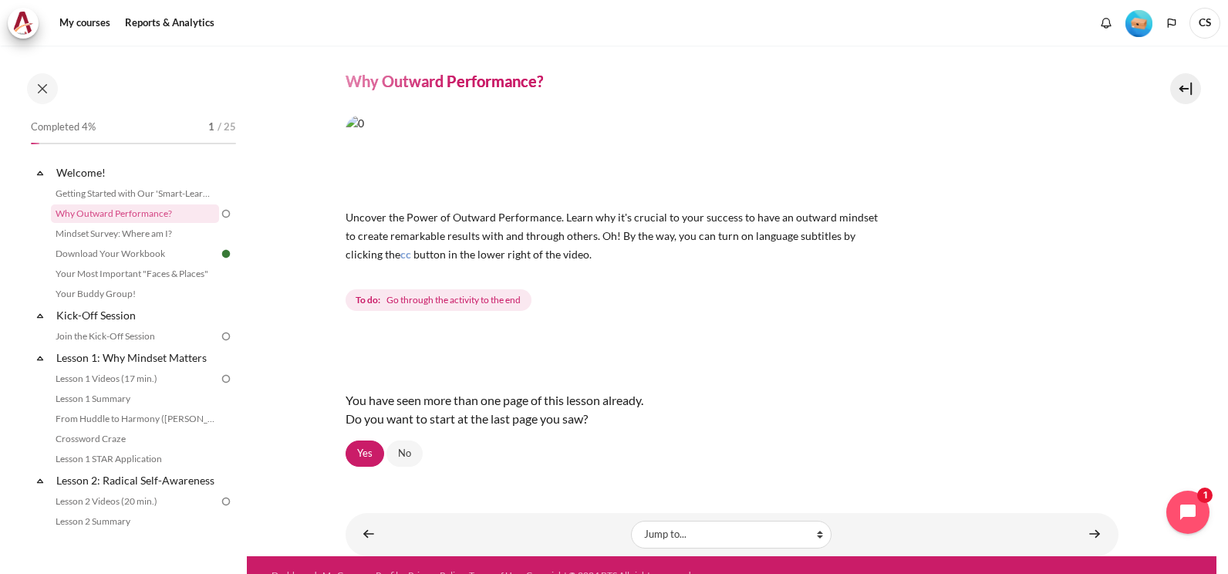
scroll to position [59, 0]
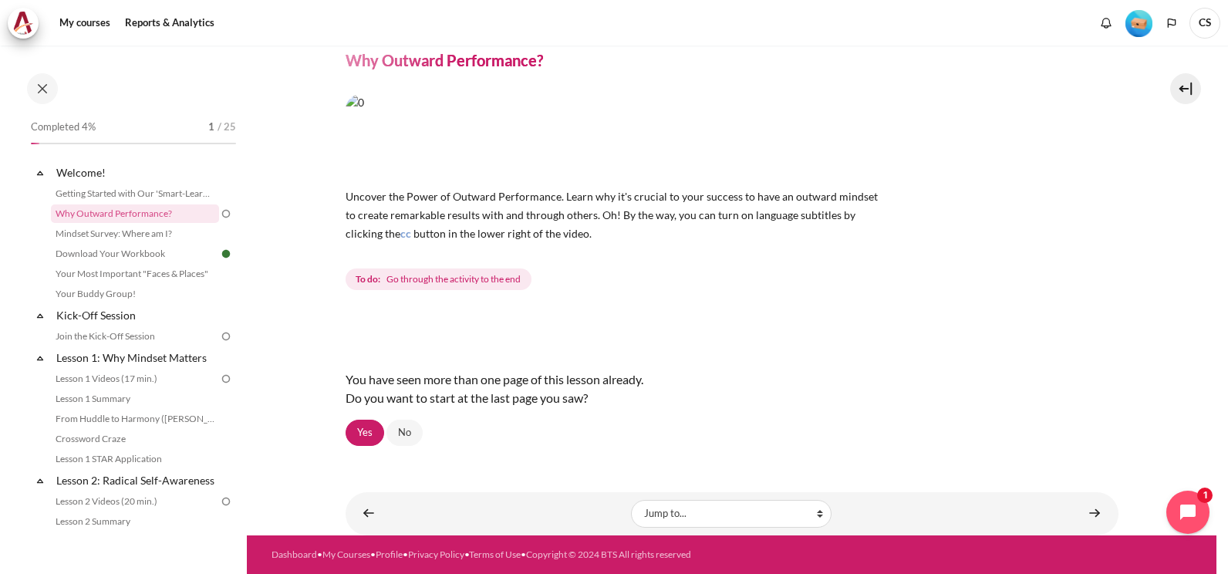
click at [436, 131] on img "Content" at bounding box center [616, 136] width 540 height 84
click at [764, 521] on select "Jump to... Getting Started with Our 'Smart-Learning' Platform Mindset Survey: W…" at bounding box center [731, 514] width 201 height 28
click at [113, 191] on link "Getting Started with Our 'Smart-Learning' Platform" at bounding box center [135, 193] width 168 height 19
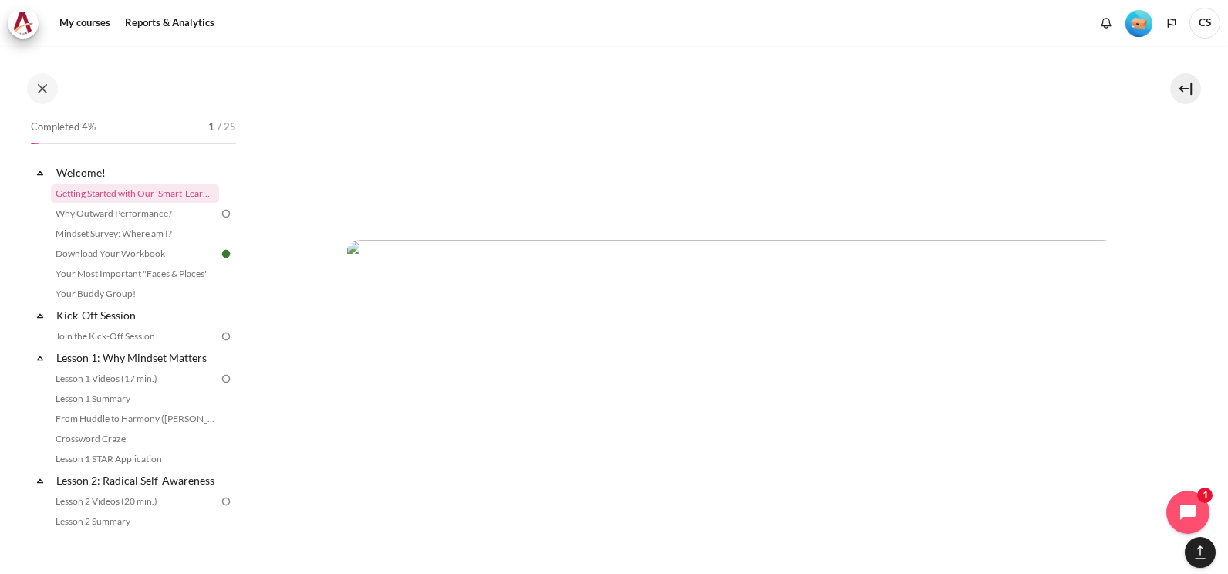
scroll to position [3843, 0]
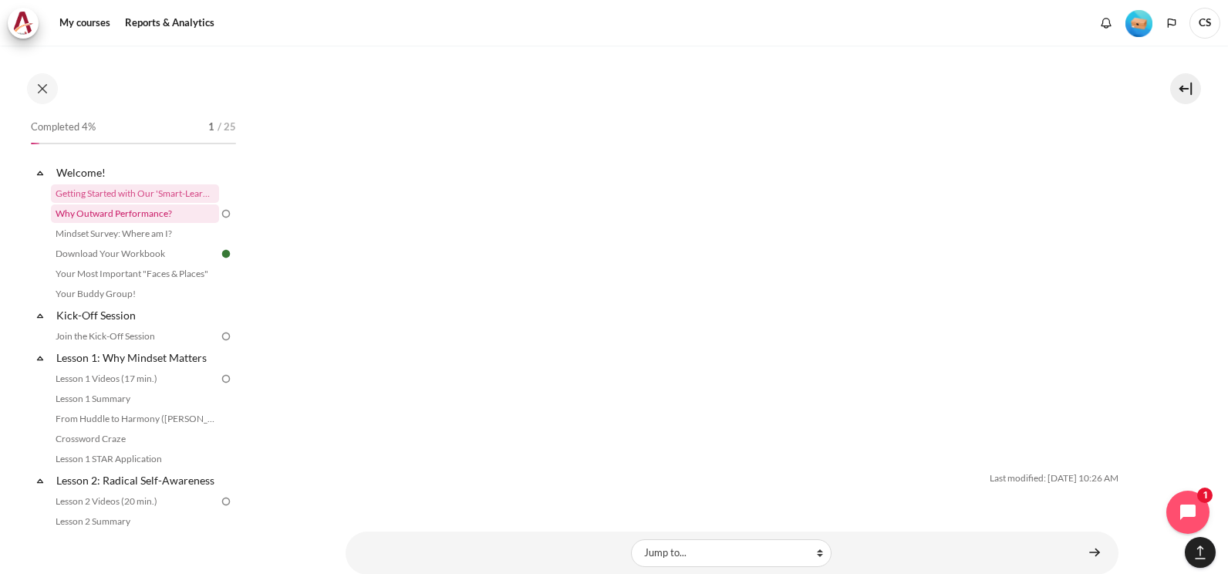
click at [155, 207] on link "Why Outward Performance?" at bounding box center [135, 213] width 168 height 19
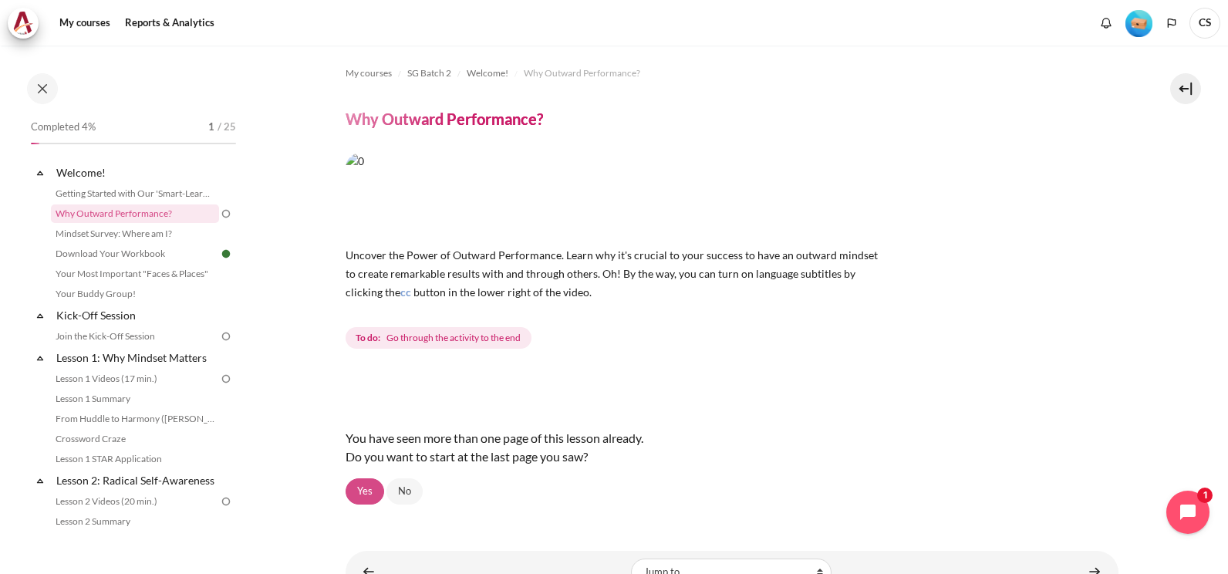
click at [356, 483] on link "Yes" at bounding box center [365, 491] width 39 height 26
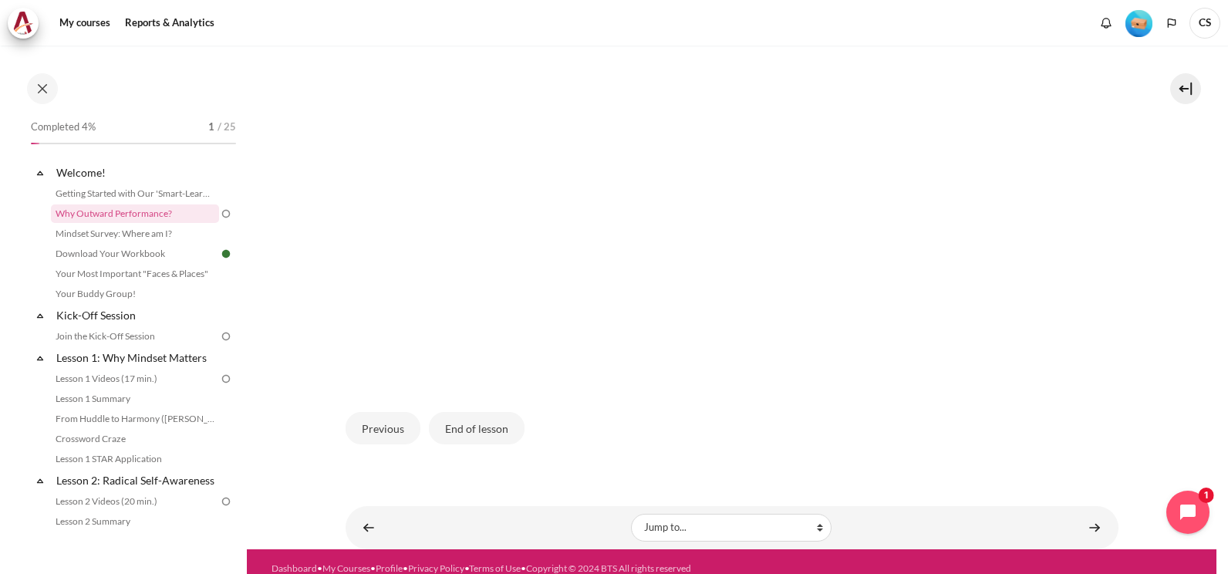
scroll to position [535, 0]
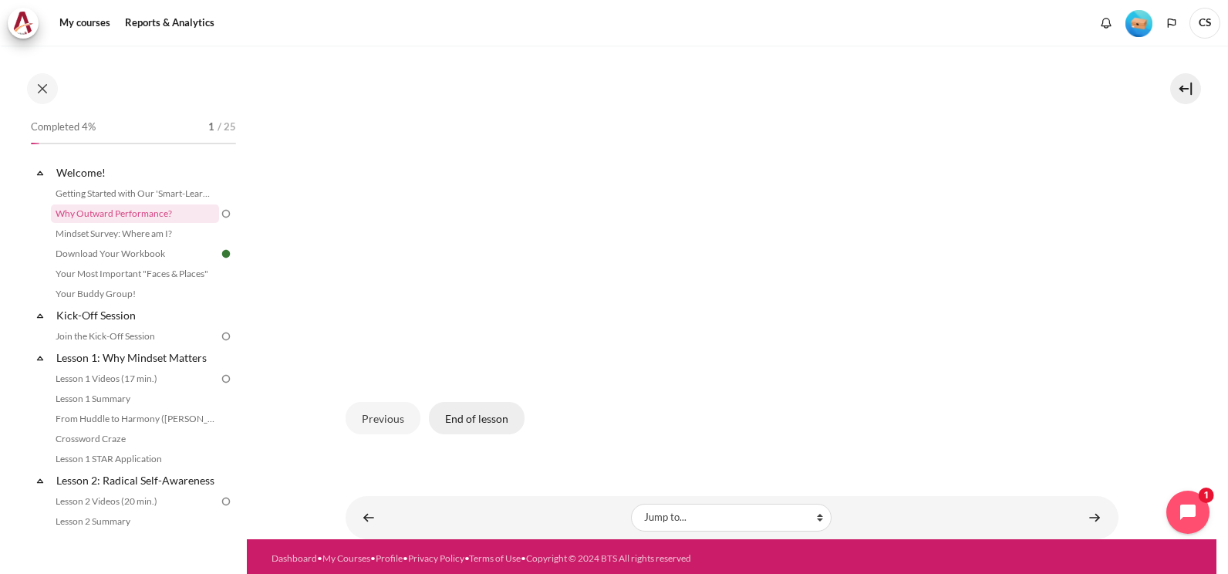
click at [497, 415] on button "End of lesson" at bounding box center [477, 418] width 96 height 32
